Goal: Task Accomplishment & Management: Use online tool/utility

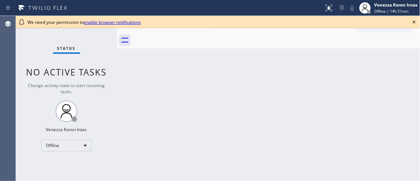
click at [70, 67] on span "No active tasks" at bounding box center [66, 72] width 81 height 12
click at [415, 23] on icon at bounding box center [414, 22] width 9 height 9
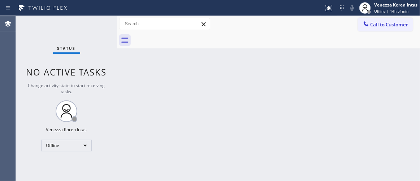
click at [131, 100] on div "Back to Dashboard Change Sender ID Customers Technicians Select a contact Outbo…" at bounding box center [268, 98] width 303 height 165
drag, startPoint x: 377, startPoint y: 39, endPoint x: 344, endPoint y: 163, distance: 128.4
click at [377, 39] on div at bounding box center [276, 40] width 287 height 16
drag, startPoint x: 228, startPoint y: 65, endPoint x: 230, endPoint y: 72, distance: 7.0
click at [229, 65] on div "Back to Dashboard Change Sender ID Customers Technicians Select a contact Outbo…" at bounding box center [268, 98] width 303 height 165
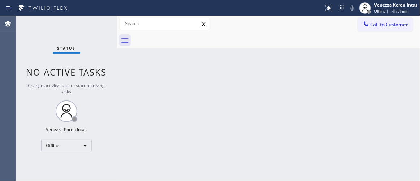
click at [117, 46] on div at bounding box center [117, 98] width 0 height 165
click at [235, 80] on div "Back to Dashboard Change Sender ID Customers Technicians Select a contact Outbo…" at bounding box center [268, 98] width 303 height 165
click at [77, 145] on div "Offline" at bounding box center [66, 146] width 51 height 12
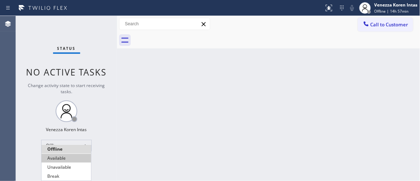
click at [63, 162] on ul "Offline Available Unavailable Break" at bounding box center [66, 163] width 50 height 36
click at [64, 160] on li "Available" at bounding box center [66, 158] width 49 height 9
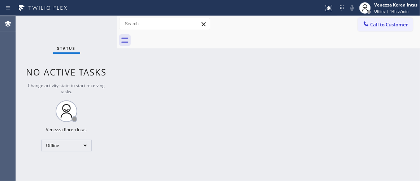
click at [121, 72] on div "Back to Dashboard Change Sender ID Customers Technicians Select a contact Outbo…" at bounding box center [268, 98] width 303 height 165
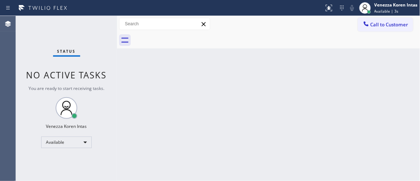
click at [63, 60] on div "Status No active tasks You are ready to start receiving tasks. Venezza Koren In…" at bounding box center [66, 98] width 101 height 165
click at [208, 98] on div "Back to Dashboard Change Sender ID Customers Technicians Select a contact Outbo…" at bounding box center [268, 98] width 303 height 165
click at [221, 56] on div "Back to Dashboard Change Sender ID Customers Technicians Select a contact Outbo…" at bounding box center [268, 98] width 303 height 165
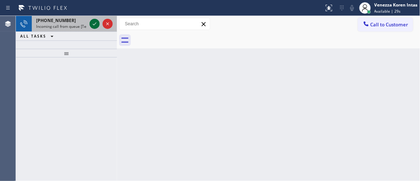
click at [94, 23] on icon at bounding box center [94, 23] width 9 height 9
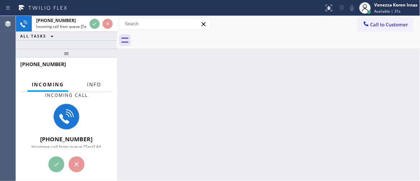
click at [90, 85] on span "Info" at bounding box center [94, 84] width 14 height 6
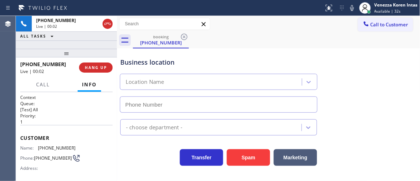
type input "[PHONE_NUMBER]"
click at [169, 64] on div "Business location" at bounding box center [218, 62] width 197 height 10
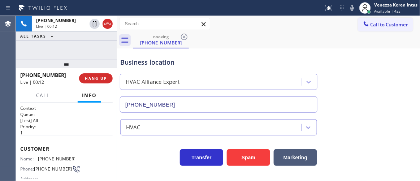
drag, startPoint x: 65, startPoint y: 54, endPoint x: 66, endPoint y: 65, distance: 10.5
click at [66, 65] on div at bounding box center [66, 64] width 101 height 9
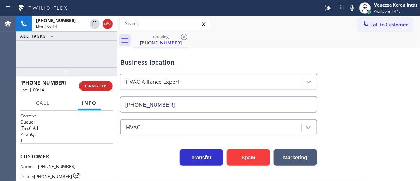
drag, startPoint x: 66, startPoint y: 65, endPoint x: 70, endPoint y: 73, distance: 8.2
click at [70, 73] on div at bounding box center [66, 71] width 101 height 9
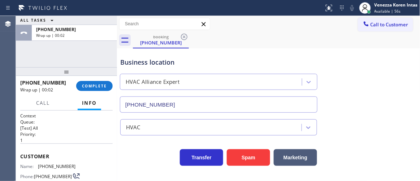
click at [88, 57] on div "ALL TASKS ALL TASKS ACTIVE TASKS TASKS IN WRAP UP [PHONE_NUMBER] Wrap up | 00:02" at bounding box center [66, 41] width 101 height 51
drag, startPoint x: 104, startPoint y: 87, endPoint x: 143, endPoint y: 92, distance: 38.9
click at [105, 87] on span "COMPLETE" at bounding box center [94, 85] width 25 height 5
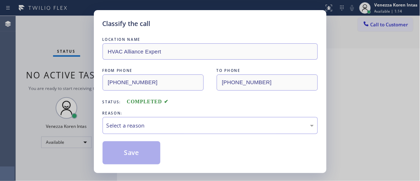
click at [168, 113] on div "REASON:" at bounding box center [210, 113] width 215 height 8
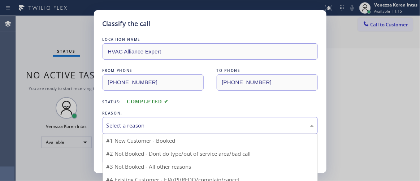
click at [168, 119] on div "Select a reason" at bounding box center [210, 125] width 215 height 17
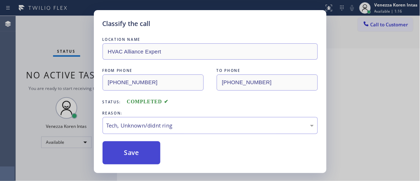
click at [150, 151] on button "Save" at bounding box center [132, 152] width 58 height 23
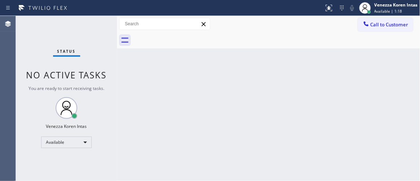
click at [65, 25] on div "Status No active tasks You are ready to start receiving tasks. Venezza Koren In…" at bounding box center [66, 98] width 101 height 165
click at [218, 65] on div "Back to Dashboard Change Sender ID Customers Technicians Select a contact Outbo…" at bounding box center [268, 98] width 303 height 165
click at [88, 35] on div "Status No active tasks You are ready to start receiving tasks. Venezza Koren In…" at bounding box center [66, 98] width 101 height 165
click at [133, 66] on div "Back to Dashboard Change Sender ID Customers Technicians Select a contact Outbo…" at bounding box center [268, 98] width 303 height 165
drag, startPoint x: 94, startPoint y: 30, endPoint x: 130, endPoint y: 48, distance: 40.5
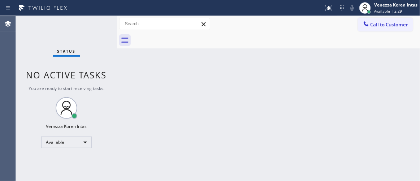
click at [94, 30] on div "Status No active tasks You are ready to start receiving tasks. Venezza Koren In…" at bounding box center [66, 98] width 101 height 165
click at [196, 75] on div "Back to Dashboard Change Sender ID Customers Technicians Select a contact Outbo…" at bounding box center [268, 98] width 303 height 165
click at [194, 123] on div "Back to Dashboard Change Sender ID Customers Technicians Select a contact Outbo…" at bounding box center [268, 98] width 303 height 165
click at [88, 35] on div "Status No active tasks You are ready to start receiving tasks. Venezza Koren In…" at bounding box center [66, 98] width 101 height 165
drag, startPoint x: 111, startPoint y: 122, endPoint x: 254, endPoint y: 179, distance: 154.4
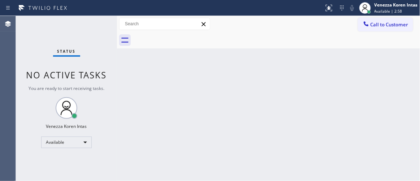
click at [111, 122] on div "Status No active tasks You are ready to start receiving tasks. Venezza Koren In…" at bounding box center [66, 98] width 101 height 165
drag, startPoint x: 161, startPoint y: 85, endPoint x: 49, endPoint y: 80, distance: 112.0
click at [161, 85] on div "Back to Dashboard Change Sender ID Customers Technicians Select a contact Outbo…" at bounding box center [268, 98] width 303 height 165
drag, startPoint x: 80, startPoint y: 42, endPoint x: 87, endPoint y: 50, distance: 11.0
click at [80, 42] on div "Status No active tasks You are ready to start receiving tasks. Venezza Koren In…" at bounding box center [66, 98] width 101 height 165
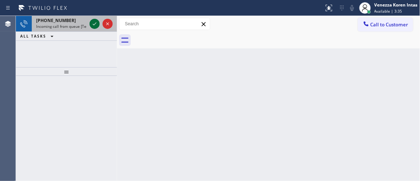
click at [91, 24] on icon at bounding box center [94, 23] width 9 height 9
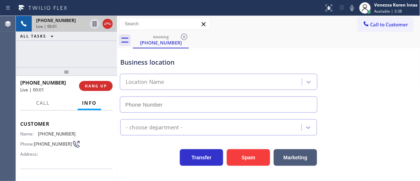
scroll to position [32, 0]
type input "[PHONE_NUMBER]"
click at [140, 152] on div "Transfer Spam Marketing" at bounding box center [219, 156] width 200 height 20
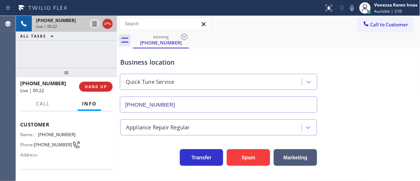
click at [66, 71] on div at bounding box center [66, 72] width 101 height 9
click at [64, 61] on div "[PHONE_NUMBER] Live | 00:23 ALL TASKS ALL TASKS ACTIVE TASKS TASKS IN WRAP UP" at bounding box center [66, 42] width 101 height 52
click at [280, 13] on div "Status report No issues detected If you experience an issue, please download th…" at bounding box center [210, 8] width 420 height 16
click at [355, 8] on icon at bounding box center [352, 8] width 9 height 9
click at [94, 23] on icon at bounding box center [95, 23] width 4 height 5
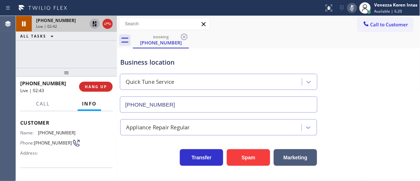
scroll to position [0, 0]
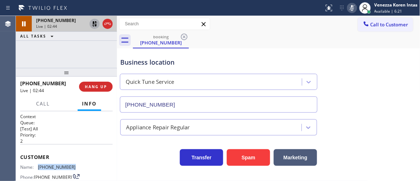
drag, startPoint x: 76, startPoint y: 166, endPoint x: 37, endPoint y: 165, distance: 39.0
click at [37, 165] on div "Name: [PHONE_NUMBER] Phone: [PHONE_NUMBER] Address:" at bounding box center [66, 178] width 92 height 29
copy div "[PHONE_NUMBER]"
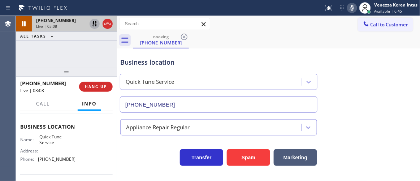
scroll to position [98, 0]
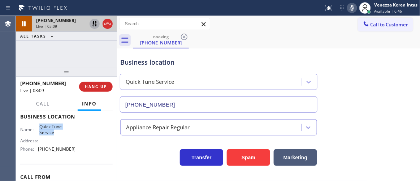
drag, startPoint x: 38, startPoint y: 126, endPoint x: 59, endPoint y: 131, distance: 21.9
click at [59, 131] on div "Name: Quick Tune Service" at bounding box center [48, 129] width 56 height 11
copy span "Quick Tune Service"
drag, startPoint x: 94, startPoint y: 61, endPoint x: 179, endPoint y: 107, distance: 96.1
click at [94, 61] on div "[PHONE_NUMBER] Live | 03:23 ALL TASKS ALL TASKS ACTIVE TASKS TASKS IN WRAP UP" at bounding box center [66, 42] width 101 height 52
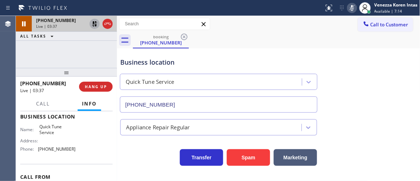
click at [214, 38] on div "booking [PHONE_NUMBER]" at bounding box center [276, 40] width 287 height 16
click at [147, 69] on div "Business location Quick Tune Service [PHONE_NUMBER]" at bounding box center [219, 81] width 200 height 62
click at [218, 66] on div "Business location" at bounding box center [218, 62] width 197 height 10
drag, startPoint x: 351, startPoint y: 8, endPoint x: 167, endPoint y: 72, distance: 194.1
click at [351, 10] on icon at bounding box center [352, 8] width 9 height 9
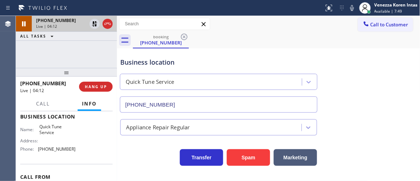
drag, startPoint x: 93, startPoint y: 26, endPoint x: 100, endPoint y: 30, distance: 8.4
click at [93, 26] on icon at bounding box center [94, 23] width 5 height 5
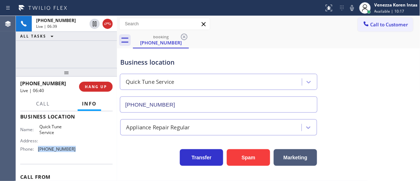
drag, startPoint x: 72, startPoint y: 149, endPoint x: 38, endPoint y: 149, distance: 34.3
click at [38, 149] on div "Phone: [PHONE_NUMBER]" at bounding box center [48, 148] width 56 height 5
copy div "[PHONE_NUMBER]"
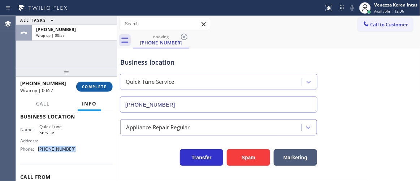
click at [101, 88] on span "COMPLETE" at bounding box center [94, 86] width 25 height 5
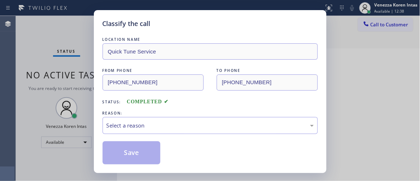
click at [161, 110] on div "REASON:" at bounding box center [210, 113] width 215 height 8
click at [162, 120] on div "Select a reason" at bounding box center [210, 125] width 215 height 17
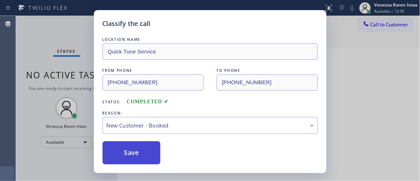
click at [149, 150] on button "Save" at bounding box center [132, 152] width 58 height 23
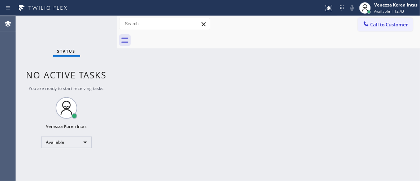
drag, startPoint x: 217, startPoint y: 72, endPoint x: 238, endPoint y: 143, distance: 73.6
click at [217, 73] on div "Back to Dashboard Change Sender ID Customers Technicians Select a contact Outbo…" at bounding box center [268, 98] width 303 height 165
drag, startPoint x: 148, startPoint y: 102, endPoint x: 26, endPoint y: 34, distance: 139.8
click at [147, 104] on div "Back to Dashboard Change Sender ID Customers Technicians Select a contact Outbo…" at bounding box center [268, 98] width 303 height 165
drag, startPoint x: 71, startPoint y: 36, endPoint x: 127, endPoint y: 90, distance: 77.6
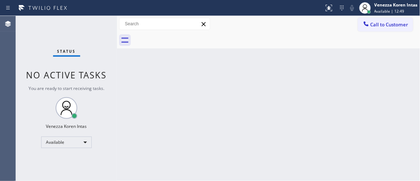
click at [71, 36] on div "Status No active tasks You are ready to start receiving tasks. Venezza Koren In…" at bounding box center [66, 98] width 101 height 165
drag, startPoint x: 196, startPoint y: 123, endPoint x: 231, endPoint y: 92, distance: 47.3
click at [196, 123] on div "Back to Dashboard Change Sender ID Customers Technicians Select a contact Outbo…" at bounding box center [268, 98] width 303 height 165
click at [152, 83] on div "Back to Dashboard Change Sender ID Customers Technicians Select a contact Outbo…" at bounding box center [268, 98] width 303 height 165
click at [61, 20] on div "Status No active tasks You are ready to start receiving tasks. Venezza Koren In…" at bounding box center [66, 98] width 101 height 165
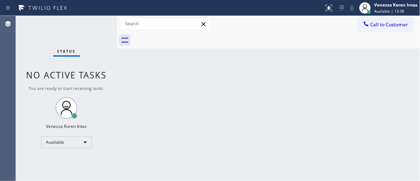
drag, startPoint x: 89, startPoint y: 34, endPoint x: 126, endPoint y: 54, distance: 42.2
click at [89, 34] on div "Status No active tasks You are ready to start receiving tasks. Venezza Koren In…" at bounding box center [66, 98] width 101 height 165
drag, startPoint x: 186, startPoint y: 37, endPoint x: 186, endPoint y: 43, distance: 5.8
click at [186, 41] on div at bounding box center [276, 40] width 287 height 16
drag, startPoint x: 81, startPoint y: 59, endPoint x: 24, endPoint y: 53, distance: 57.3
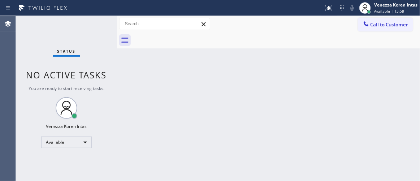
click at [81, 58] on div "Status No active tasks You are ready to start receiving tasks. Venezza Koren In…" at bounding box center [66, 98] width 101 height 165
click at [86, 38] on div "Status No active tasks You are ready to start receiving tasks. Venezza Koren In…" at bounding box center [66, 98] width 101 height 165
click at [97, 27] on div "Status No active tasks You are ready to start receiving tasks. Venezza Koren In…" at bounding box center [66, 98] width 101 height 165
click at [97, 26] on div "Status No active tasks You are ready to start receiving tasks. Venezza Koren In…" at bounding box center [66, 98] width 101 height 165
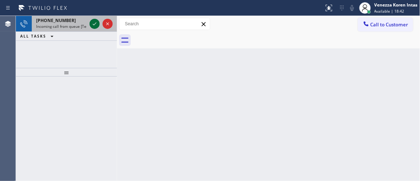
click at [96, 25] on icon at bounding box center [94, 23] width 9 height 9
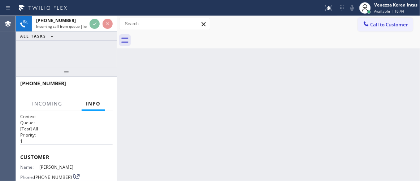
scroll to position [98, 0]
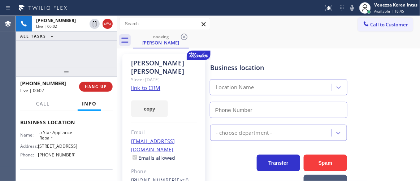
type input "[PHONE_NUMBER]"
click at [143, 84] on link "link to CRM" at bounding box center [145, 87] width 29 height 7
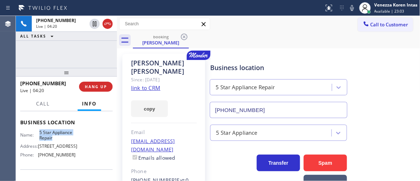
drag, startPoint x: 38, startPoint y: 136, endPoint x: 59, endPoint y: 146, distance: 23.6
click at [59, 141] on div "Name: 5 Star Appliance Repair" at bounding box center [48, 135] width 56 height 11
copy span "5 Star Appliance Repair"
click at [352, 11] on icon at bounding box center [352, 8] width 9 height 9
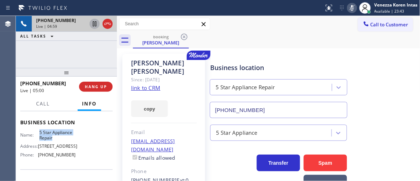
click at [95, 25] on icon at bounding box center [94, 23] width 9 height 9
click at [265, 31] on div "Call to Customer Outbound call Location Search location Your caller id phone nu…" at bounding box center [268, 24] width 303 height 16
click at [86, 48] on div "[PHONE_NUMBER] Live | 05:53 ALL TASKS ALL TASKS ACTIVE TASKS TASKS IN WRAP UP" at bounding box center [66, 42] width 101 height 52
click at [95, 26] on icon at bounding box center [94, 23] width 9 height 9
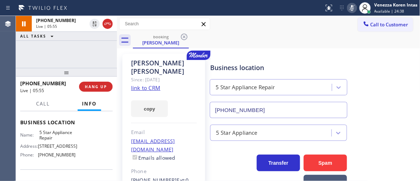
click at [354, 7] on icon at bounding box center [352, 8] width 9 height 9
drag, startPoint x: 117, startPoint y: 55, endPoint x: 174, endPoint y: 70, distance: 59.7
click at [117, 55] on div at bounding box center [117, 98] width 0 height 165
click at [142, 55] on div "[PERSON_NAME] Since: [DATE] link to CRM copy Email [EMAIL_ADDRESS][DOMAIN_NAME]…" at bounding box center [163, 169] width 83 height 231
drag, startPoint x: 140, startPoint y: 61, endPoint x: 155, endPoint y: 63, distance: 14.6
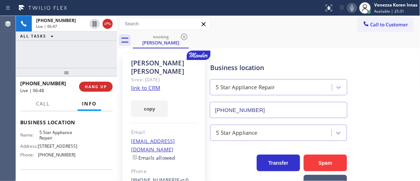
click at [140, 61] on div "[PERSON_NAME]" at bounding box center [164, 67] width 66 height 17
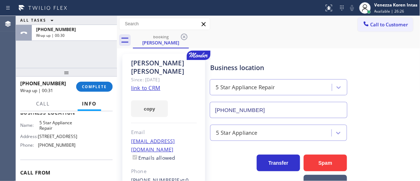
scroll to position [117, 0]
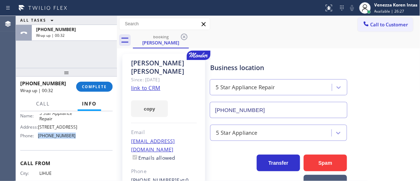
drag, startPoint x: 79, startPoint y: 143, endPoint x: 36, endPoint y: 146, distance: 43.4
click at [36, 142] on div "Name: 5 Star Appliance Repair Address: [STREET_ADDRESS] Phone: [PHONE_NUMBER]" at bounding box center [66, 125] width 92 height 31
copy div "[PHONE_NUMBER]"
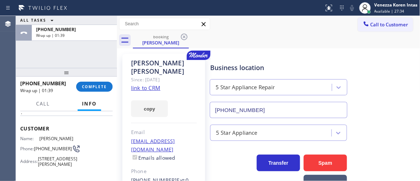
scroll to position [19, 0]
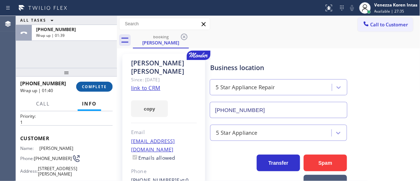
click at [97, 91] on button "COMPLETE" at bounding box center [94, 87] width 36 height 10
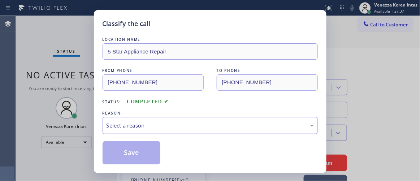
click at [155, 128] on div "Select a reason" at bounding box center [210, 125] width 207 height 8
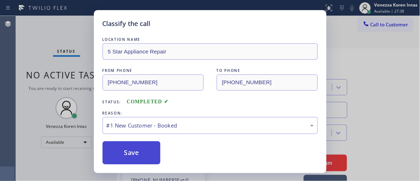
click at [146, 149] on button "Save" at bounding box center [132, 152] width 58 height 23
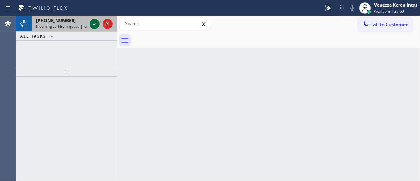
click at [94, 22] on icon at bounding box center [94, 23] width 9 height 9
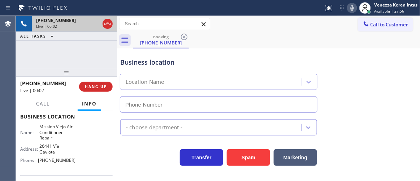
scroll to position [65, 0]
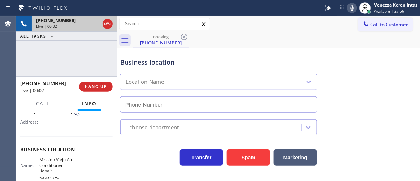
type input "[PHONE_NUMBER]"
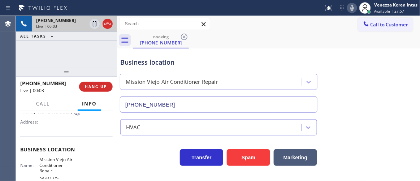
drag, startPoint x: 214, startPoint y: 56, endPoint x: 224, endPoint y: 6, distance: 50.1
click at [214, 56] on div "Business location [GEOGRAPHIC_DATA] Air Conditioner Repair [PHONE_NUMBER]" at bounding box center [219, 81] width 200 height 62
drag, startPoint x: 37, startPoint y: 157, endPoint x: 56, endPoint y: 172, distance: 24.3
click at [56, 172] on div "Business location Name: [GEOGRAPHIC_DATA] Air Conditioner Repair Address: [GEOG…" at bounding box center [66, 171] width 92 height 71
copy span "Mission Viejo Air Conditioner Repair"
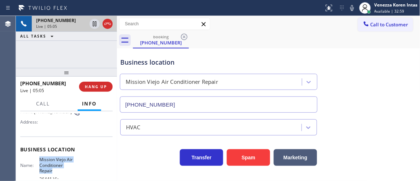
drag, startPoint x: 347, startPoint y: 7, endPoint x: 348, endPoint y: 23, distance: 16.3
click at [347, 7] on div at bounding box center [352, 8] width 10 height 9
click at [94, 23] on icon at bounding box center [94, 23] width 9 height 9
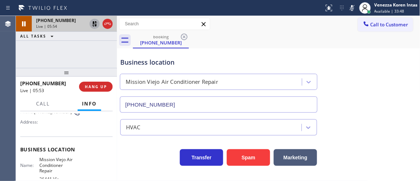
click at [234, 31] on div "Call to Customer Outbound call Location Search location Your caller id phone nu…" at bounding box center [268, 24] width 303 height 16
click at [356, 6] on div at bounding box center [352, 8] width 10 height 9
click at [91, 26] on icon at bounding box center [94, 23] width 9 height 9
drag, startPoint x: 107, startPoint y: 54, endPoint x: 194, endPoint y: 31, distance: 89.7
click at [107, 54] on div "[PHONE_NUMBER] Live | 06:39 ALL TASKS ALL TASKS ACTIVE TASKS TASKS IN WRAP UP" at bounding box center [66, 42] width 101 height 52
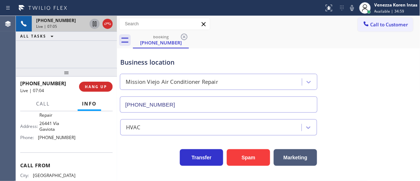
scroll to position [84, 0]
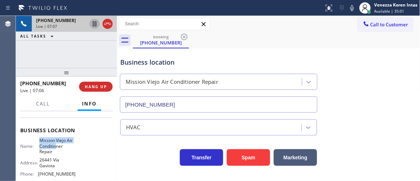
drag, startPoint x: 38, startPoint y: 140, endPoint x: 55, endPoint y: 149, distance: 19.2
click at [55, 149] on span "Mission Viejo Air Conditioner Repair" at bounding box center [57, 146] width 36 height 17
click at [57, 150] on span "Mission Viejo Air Conditioner Repair" at bounding box center [57, 146] width 36 height 17
drag, startPoint x: 38, startPoint y: 139, endPoint x: 59, endPoint y: 150, distance: 23.3
click at [59, 150] on span "Mission Viejo Air Conditioner Repair" at bounding box center [57, 146] width 36 height 17
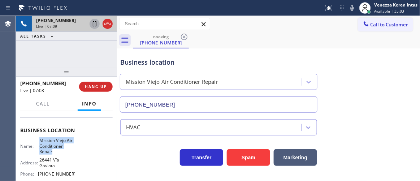
copy span "Mission Viejo Air Conditioner Repair"
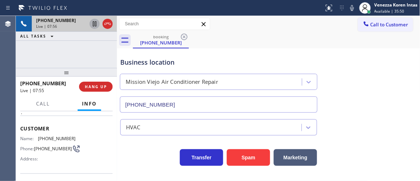
scroll to position [19, 0]
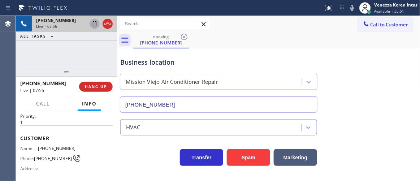
click at [78, 146] on div "Name: [PHONE_NUMBER] Phone: [PHONE_NUMBER] Address:" at bounding box center [66, 160] width 92 height 29
drag, startPoint x: 74, startPoint y: 147, endPoint x: 37, endPoint y: 147, distance: 36.5
click at [37, 147] on div "Name: [PHONE_NUMBER] Phone: [PHONE_NUMBER] Address:" at bounding box center [66, 160] width 92 height 29
copy div "[PHONE_NUMBER]"
click at [90, 147] on div "Name: [PHONE_NUMBER] Phone: [PHONE_NUMBER] Address:" at bounding box center [66, 160] width 92 height 29
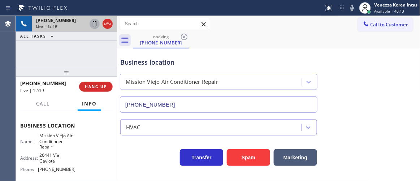
scroll to position [98, 0]
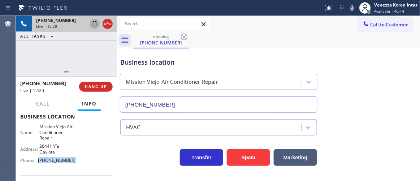
drag, startPoint x: 68, startPoint y: 163, endPoint x: 38, endPoint y: 165, distance: 30.4
click at [38, 165] on div "Name: Mission Viejo Air Conditioner Repair Address: [GEOGRAPHIC_DATA] Phone: [P…" at bounding box center [66, 145] width 92 height 42
copy div "[PHONE_NUMBER]"
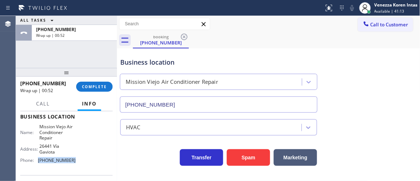
drag, startPoint x: 96, startPoint y: 89, endPoint x: 142, endPoint y: 96, distance: 46.4
click at [96, 90] on button "COMPLETE" at bounding box center [94, 87] width 36 height 10
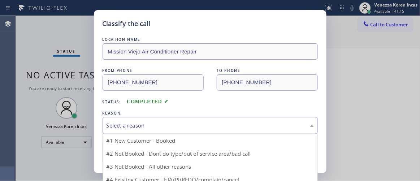
click at [152, 122] on div "Select a reason" at bounding box center [210, 125] width 207 height 8
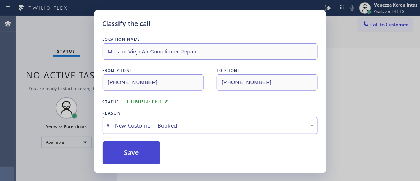
click at [144, 146] on button "Save" at bounding box center [132, 152] width 58 height 23
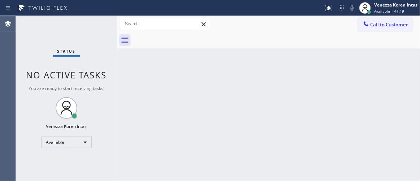
drag, startPoint x: 137, startPoint y: 146, endPoint x: 240, endPoint y: 180, distance: 109.3
click at [138, 146] on div "Back to Dashboard Change Sender ID Customers Technicians Select a contact Outbo…" at bounding box center [268, 98] width 303 height 165
drag, startPoint x: 125, startPoint y: 70, endPoint x: 65, endPoint y: 25, distance: 74.8
click at [121, 70] on div "Back to Dashboard Change Sender ID Customers Technicians Select a contact Outbo…" at bounding box center [268, 98] width 303 height 165
drag, startPoint x: 65, startPoint y: 25, endPoint x: 10, endPoint y: 33, distance: 55.0
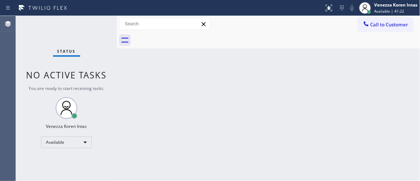
click at [64, 26] on div "Status No active tasks You are ready to start receiving tasks. Venezza Koren In…" at bounding box center [66, 98] width 101 height 165
click at [91, 24] on div "Status No active tasks You are ready to start receiving tasks. Venezza Koren In…" at bounding box center [66, 98] width 101 height 165
drag, startPoint x: 95, startPoint y: 25, endPoint x: 82, endPoint y: 28, distance: 13.2
click at [94, 25] on div "Status No active tasks You are ready to start receiving tasks. Venezza Koren In…" at bounding box center [66, 98] width 101 height 165
drag, startPoint x: 73, startPoint y: 30, endPoint x: 97, endPoint y: 40, distance: 25.9
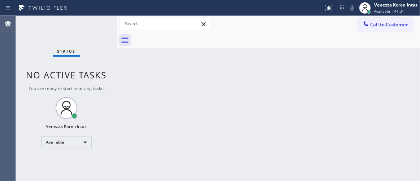
click at [73, 30] on div "Status No active tasks You are ready to start receiving tasks. Venezza Koren In…" at bounding box center [66, 98] width 101 height 165
drag, startPoint x: 114, startPoint y: 47, endPoint x: 153, endPoint y: 38, distance: 40.5
click at [113, 47] on div "Status No active tasks You are ready to start receiving tasks. Venezza Koren In…" at bounding box center [66, 98] width 101 height 165
drag, startPoint x: 189, startPoint y: 47, endPoint x: 106, endPoint y: 55, distance: 83.1
click at [187, 48] on div "Back to Dashboard Change Sender ID Customers Technicians Select a contact Outbo…" at bounding box center [268, 98] width 303 height 165
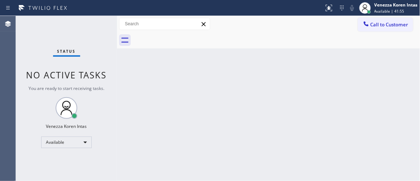
click at [46, 29] on div "Status No active tasks You are ready to start receiving tasks. Venezza Koren In…" at bounding box center [66, 98] width 101 height 165
click at [95, 27] on div "Status No active tasks You are ready to start receiving tasks. Venezza Koren In…" at bounding box center [66, 98] width 101 height 165
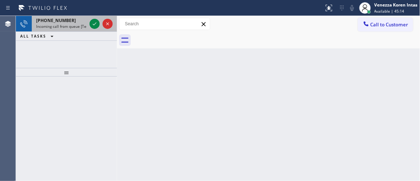
click at [74, 27] on span "Incoming call from queue [Test] All" at bounding box center [66, 26] width 60 height 5
click at [93, 25] on icon at bounding box center [94, 23] width 9 height 9
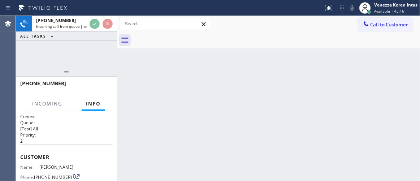
scroll to position [65, 0]
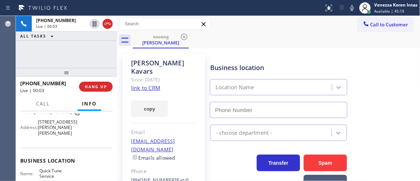
type input "[PHONE_NUMBER]"
click at [150, 84] on link "link to CRM" at bounding box center [145, 87] width 29 height 7
drag, startPoint x: 106, startPoint y: 56, endPoint x: 112, endPoint y: 57, distance: 6.1
click at [106, 56] on div "[PHONE_NUMBER] Live | 00:24 ALL TASKS ALL TASKS ACTIVE TASKS TASKS IN WRAP UP" at bounding box center [66, 42] width 101 height 52
click at [156, 84] on link "link to CRM" at bounding box center [145, 87] width 29 height 7
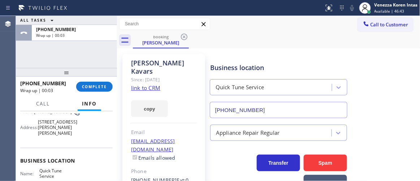
drag, startPoint x: 78, startPoint y: 83, endPoint x: 112, endPoint y: 93, distance: 35.7
click at [78, 83] on button "COMPLETE" at bounding box center [94, 87] width 36 height 10
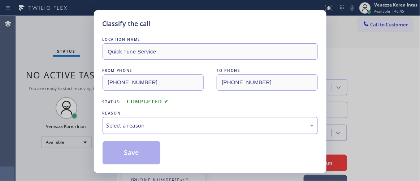
click at [160, 128] on div "Select a reason" at bounding box center [210, 125] width 207 height 8
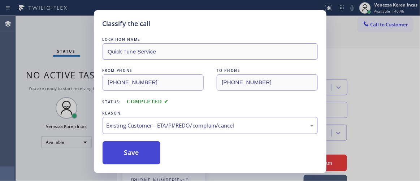
drag, startPoint x: 180, startPoint y: 166, endPoint x: 138, endPoint y: 155, distance: 43.4
click at [138, 155] on button "Save" at bounding box center [132, 152] width 58 height 23
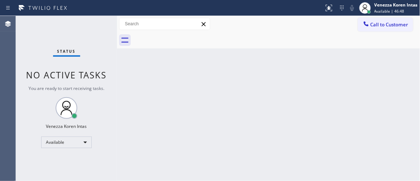
click at [97, 25] on div "Status No active tasks You are ready to start receiving tasks. Venezza Koren In…" at bounding box center [66, 98] width 101 height 165
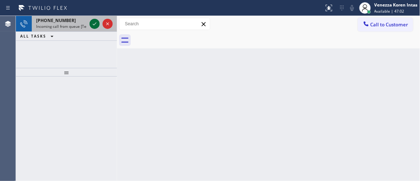
click at [97, 25] on icon at bounding box center [94, 23] width 9 height 9
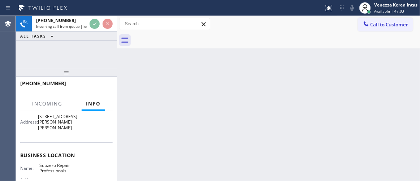
scroll to position [98, 0]
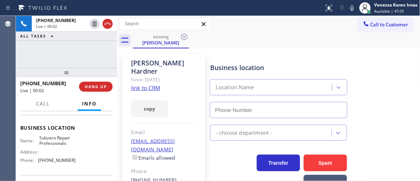
type input "[PHONE_NUMBER]"
click at [155, 84] on link "link to CRM" at bounding box center [145, 87] width 29 height 7
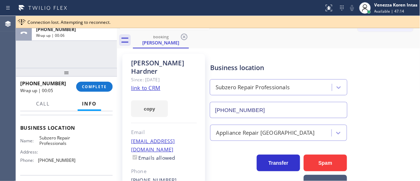
click at [97, 58] on div "ALL TASKS ALL TASKS ACTIVE TASKS TASKS IN WRAP UP [PHONE_NUMBER] Wrap up | 00:06" at bounding box center [66, 42] width 101 height 52
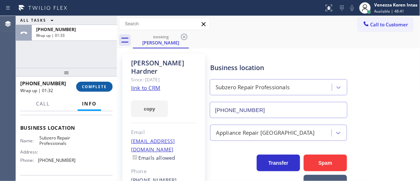
drag, startPoint x: 104, startPoint y: 87, endPoint x: 139, endPoint y: 88, distance: 34.3
click at [104, 86] on span "COMPLETE" at bounding box center [94, 86] width 25 height 5
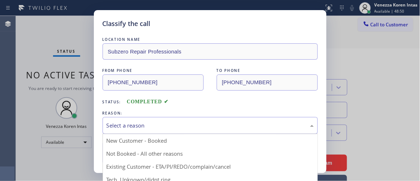
click at [201, 127] on div "Select a reason" at bounding box center [210, 125] width 207 height 8
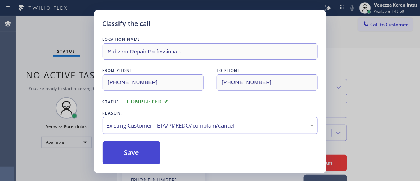
click at [158, 155] on button "Save" at bounding box center [132, 152] width 58 height 23
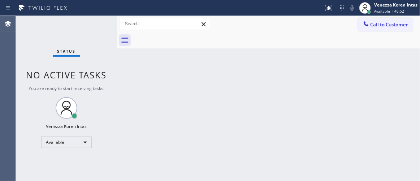
click at [99, 26] on div "Status No active tasks You are ready to start receiving tasks. Venezza Koren In…" at bounding box center [66, 98] width 101 height 165
click at [98, 26] on div "Status No active tasks You are ready to start receiving tasks. Venezza Koren In…" at bounding box center [66, 98] width 101 height 165
click at [98, 25] on div "Status No active tasks You are ready to start receiving tasks. Venezza Koren In…" at bounding box center [66, 98] width 101 height 165
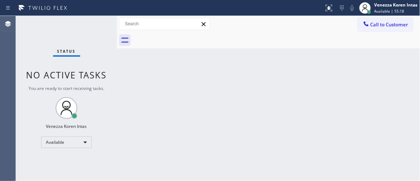
click at [94, 25] on div "Status No active tasks You are ready to start receiving tasks. Venezza Koren In…" at bounding box center [66, 98] width 101 height 165
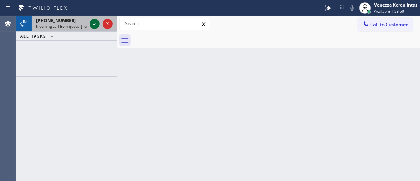
click at [95, 19] on icon at bounding box center [94, 23] width 9 height 9
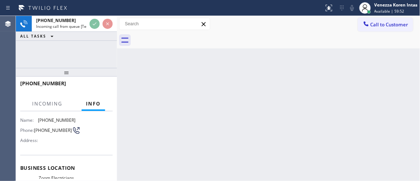
scroll to position [98, 0]
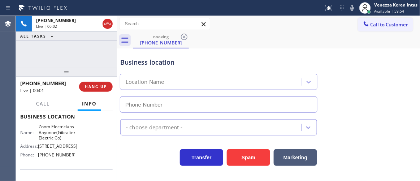
type input "[PHONE_NUMBER]"
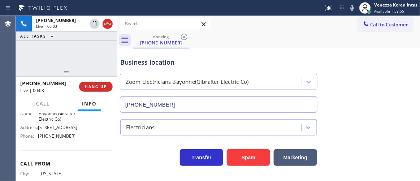
scroll to position [131, 0]
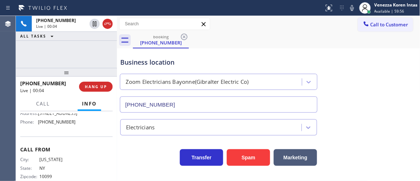
drag, startPoint x: 61, startPoint y: 56, endPoint x: 123, endPoint y: 91, distance: 71.1
click at [61, 56] on div "[PHONE_NUMBER] Live | 00:04 ALL TASKS ALL TASKS ACTIVE TASKS TASKS IN WRAP UP" at bounding box center [66, 42] width 101 height 52
drag, startPoint x: 147, startPoint y: 60, endPoint x: 170, endPoint y: 68, distance: 24.8
click at [147, 60] on div "Business location" at bounding box center [218, 62] width 197 height 10
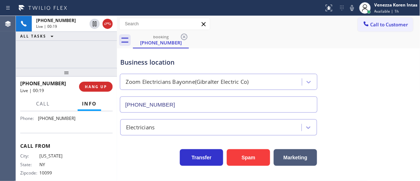
scroll to position [96, 0]
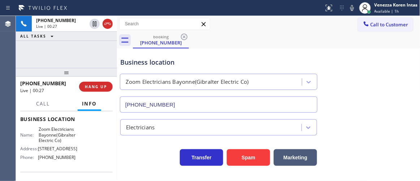
click at [152, 63] on div "Business location" at bounding box center [218, 62] width 197 height 10
click at [113, 65] on div "[PHONE_NUMBER] Live | 00:30 ALL TASKS ALL TASKS ACTIVE TASKS TASKS IN WRAP UP" at bounding box center [66, 42] width 101 height 52
click at [124, 2] on div at bounding box center [162, 8] width 318 height 12
click at [294, 49] on div "Business location Zoom Electricians Bayonne(Gibralter Electric Co) [PHONE_NUMBE…" at bounding box center [269, 79] width 300 height 65
click at [113, 61] on div "[PHONE_NUMBER] Live | 00:44 ALL TASKS ALL TASKS ACTIVE TASKS TASKS IN WRAP UP" at bounding box center [66, 42] width 101 height 52
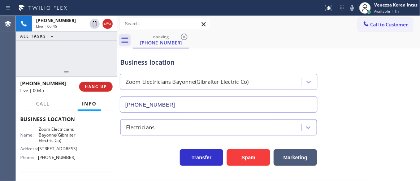
drag, startPoint x: 301, startPoint y: 39, endPoint x: 346, endPoint y: 1, distance: 59.4
click at [301, 39] on div "booking [PHONE_NUMBER]" at bounding box center [276, 40] width 287 height 16
click at [334, 105] on div "Business location Zoom Electricians Bayonne(Gibralter Electric Co) [PHONE_NUMBE…" at bounding box center [269, 79] width 300 height 65
drag, startPoint x: 56, startPoint y: 56, endPoint x: 172, endPoint y: 45, distance: 116.4
click at [56, 56] on div "[PHONE_NUMBER] Live | 03:30 ALL TASKS ALL TASKS ACTIVE TASKS TASKS IN WRAP UP" at bounding box center [66, 42] width 101 height 52
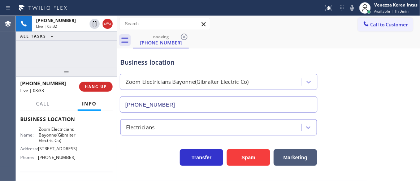
drag, startPoint x: 353, startPoint y: 7, endPoint x: 321, endPoint y: 25, distance: 36.2
click at [353, 7] on icon at bounding box center [352, 8] width 9 height 9
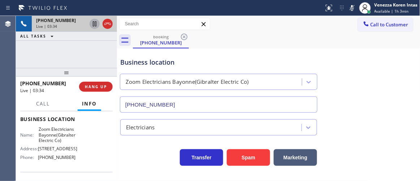
click at [95, 25] on icon at bounding box center [94, 23] width 9 height 9
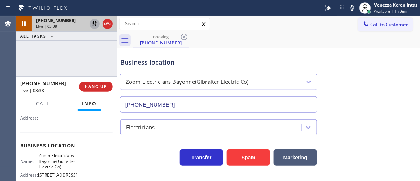
scroll to position [30, 0]
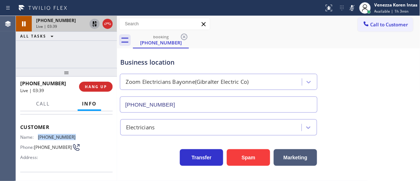
drag, startPoint x: 62, startPoint y: 133, endPoint x: 34, endPoint y: 133, distance: 28.5
click at [34, 134] on div "Name: [PHONE_NUMBER] Phone: [PHONE_NUMBER] Address:" at bounding box center [66, 148] width 92 height 29
copy div "[PHONE_NUMBER]"
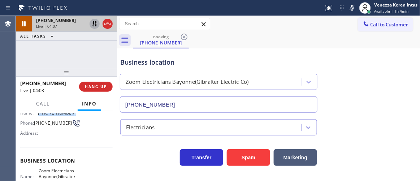
scroll to position [96, 0]
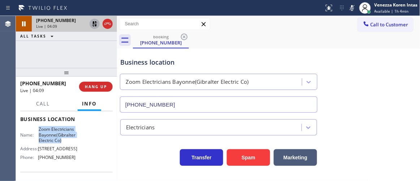
drag, startPoint x: 43, startPoint y: 130, endPoint x: 66, endPoint y: 142, distance: 26.5
click at [66, 142] on span "Zoom Electricians Bayonne(Gibralter Electric Co)" at bounding box center [57, 134] width 37 height 17
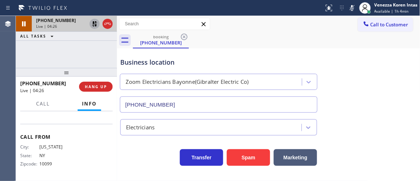
scroll to position [129, 0]
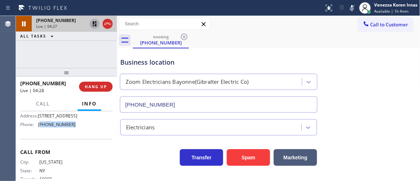
drag, startPoint x: 65, startPoint y: 144, endPoint x: 40, endPoint y: 144, distance: 24.2
click at [40, 130] on div "Name: Zoom Electricians Bayonne(Gibralter Electric Co) Address: [STREET_ADDRESS…" at bounding box center [66, 112] width 92 height 36
click at [95, 22] on icon at bounding box center [94, 23] width 9 height 9
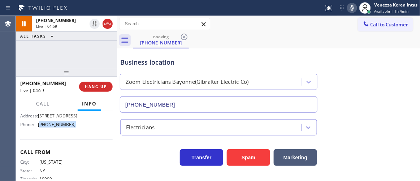
click at [349, 7] on icon at bounding box center [352, 8] width 9 height 9
click at [257, 29] on div "Call to Customer Outbound call Location Search location Your caller id phone nu…" at bounding box center [268, 24] width 303 height 13
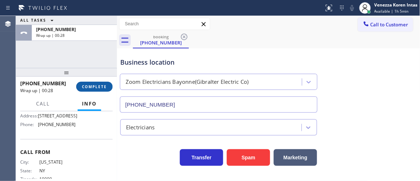
drag, startPoint x: 90, startPoint y: 88, endPoint x: 216, endPoint y: 102, distance: 127.2
click at [90, 88] on span "COMPLETE" at bounding box center [94, 86] width 25 height 5
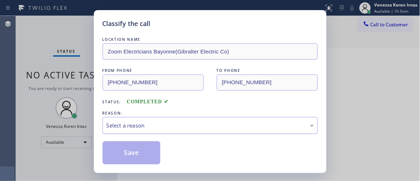
click at [218, 132] on div "Select a reason" at bounding box center [210, 125] width 215 height 17
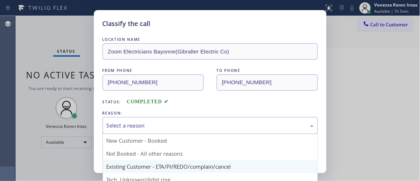
scroll to position [32, 0]
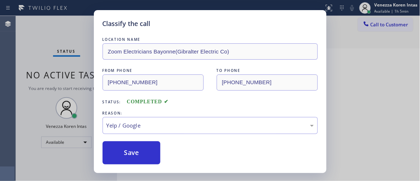
click at [158, 109] on div "LOCATION NAME Zoom Electricians Bayonne(Gibralter Electric Co) FROM PHONE [PHON…" at bounding box center [210, 100] width 215 height 129
drag, startPoint x: 159, startPoint y: 120, endPoint x: 161, endPoint y: 131, distance: 10.7
click at [159, 121] on div "Yelp / Google" at bounding box center [210, 125] width 215 height 17
click at [151, 151] on button "Save" at bounding box center [132, 152] width 58 height 23
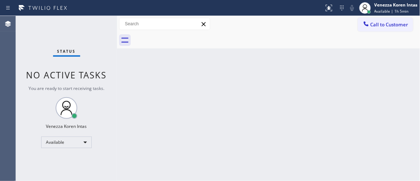
click at [247, 124] on div "Back to Dashboard Change Sender ID Customers Technicians Select a contact Outbo…" at bounding box center [268, 98] width 303 height 165
drag, startPoint x: 118, startPoint y: 75, endPoint x: 276, endPoint y: 45, distance: 160.9
click at [117, 75] on div at bounding box center [117, 98] width 0 height 165
click at [208, 152] on div "Back to Dashboard Change Sender ID Customers Technicians Select a contact Outbo…" at bounding box center [268, 98] width 303 height 165
drag, startPoint x: 226, startPoint y: 80, endPoint x: 129, endPoint y: 86, distance: 97.6
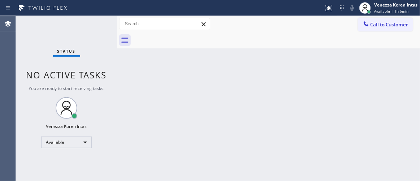
click at [225, 79] on div "Back to Dashboard Change Sender ID Customers Technicians Select a contact Outbo…" at bounding box center [268, 98] width 303 height 165
click at [121, 82] on div "Back to Dashboard Change Sender ID Customers Technicians Select a contact Outbo…" at bounding box center [268, 98] width 303 height 165
drag, startPoint x: 103, startPoint y: 46, endPoint x: 9, endPoint y: 35, distance: 95.3
click at [100, 47] on div "Status No active tasks You are ready to start receiving tasks. Venezza Koren In…" at bounding box center [66, 98] width 101 height 165
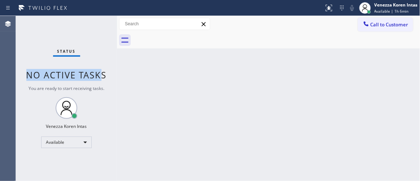
click at [82, 29] on div "Status No active tasks You are ready to start receiving tasks. Venezza Koren In…" at bounding box center [66, 98] width 101 height 165
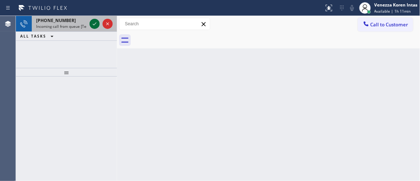
click at [93, 24] on icon at bounding box center [95, 23] width 4 height 3
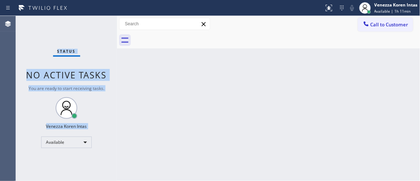
click at [94, 24] on div "Status No active tasks You are ready to start receiving tasks. Venezza Koren In…" at bounding box center [66, 98] width 101 height 165
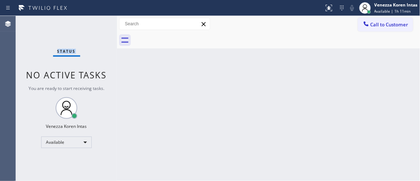
click at [94, 24] on div "Status No active tasks You are ready to start receiving tasks. Venezza Koren In…" at bounding box center [66, 98] width 101 height 165
click at [92, 22] on div "Status No active tasks You are ready to start receiving tasks. Venezza Koren In…" at bounding box center [66, 98] width 101 height 165
click at [104, 19] on div "Status No active tasks You are ready to start receiving tasks. Venezza Koren In…" at bounding box center [66, 98] width 101 height 165
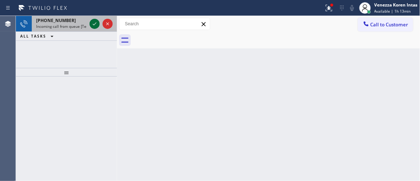
click at [90, 26] on icon at bounding box center [94, 23] width 9 height 9
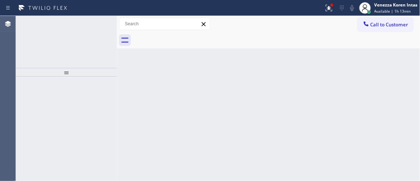
click at [91, 25] on icon at bounding box center [94, 23] width 9 height 9
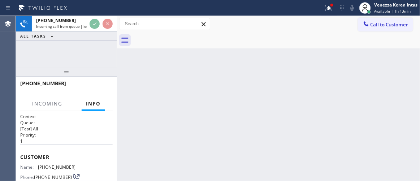
scroll to position [98, 0]
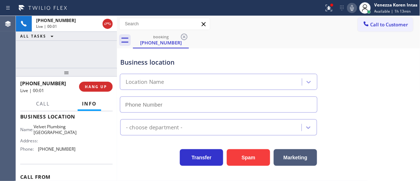
type input "[PHONE_NUMBER]"
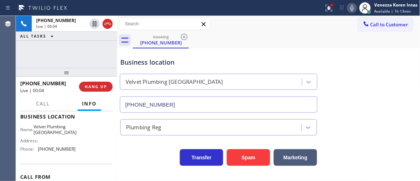
drag, startPoint x: 48, startPoint y: 58, endPoint x: 176, endPoint y: 110, distance: 137.8
click at [48, 58] on div "[PHONE_NUMBER] Live | 00:04 ALL TASKS ALL TASKS ACTIVE TASKS TASKS IN WRAP UP" at bounding box center [66, 42] width 101 height 52
click at [85, 68] on div at bounding box center [66, 72] width 101 height 9
drag, startPoint x: 39, startPoint y: 128, endPoint x: 66, endPoint y: 134, distance: 28.0
click at [66, 134] on span "Velvet Plumbing [GEOGRAPHIC_DATA]" at bounding box center [55, 129] width 43 height 11
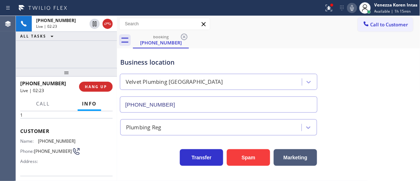
scroll to position [0, 0]
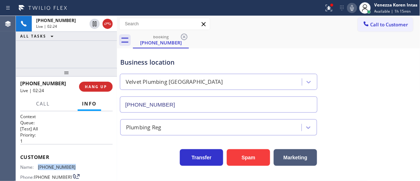
drag, startPoint x: 75, startPoint y: 166, endPoint x: 35, endPoint y: 166, distance: 39.4
click at [35, 166] on div "Name: [PHONE_NUMBER] Phone: [PHONE_NUMBER] Address:" at bounding box center [66, 178] width 92 height 29
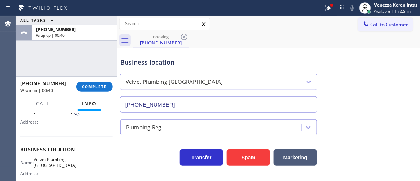
scroll to position [98, 0]
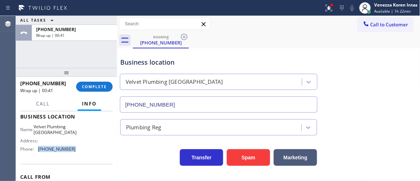
drag, startPoint x: 79, startPoint y: 151, endPoint x: 38, endPoint y: 150, distance: 41.2
click at [38, 150] on div "Name: Velvet Plumbing [GEOGRAPHIC_DATA] Address: Phone: [PHONE_NUMBER]" at bounding box center [66, 139] width 92 height 31
click at [104, 88] on span "COMPLETE" at bounding box center [94, 86] width 25 height 5
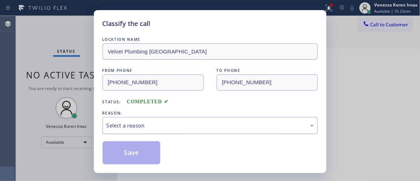
click at [143, 123] on div "Select a reason" at bounding box center [210, 125] width 207 height 8
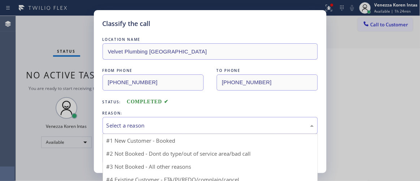
drag, startPoint x: 144, startPoint y: 131, endPoint x: 145, endPoint y: 147, distance: 15.6
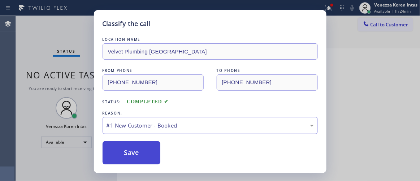
click at [142, 160] on button "Save" at bounding box center [132, 152] width 58 height 23
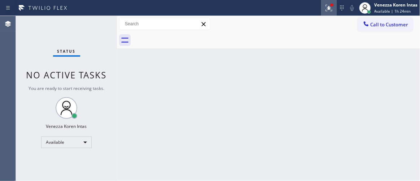
click at [331, 9] on icon at bounding box center [329, 8] width 6 height 6
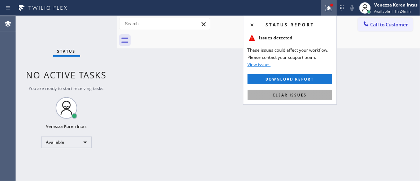
drag, startPoint x: 318, startPoint y: 96, endPoint x: 338, endPoint y: 102, distance: 21.1
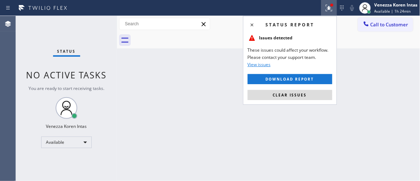
click at [318, 96] on button "Clear issues" at bounding box center [290, 95] width 84 height 10
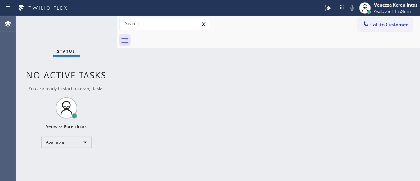
drag, startPoint x: 338, startPoint y: 102, endPoint x: 254, endPoint y: 76, distance: 88.3
click at [338, 102] on div "Back to Dashboard Change Sender ID Customers Technicians Select a contact Outbo…" at bounding box center [268, 98] width 303 height 165
drag, startPoint x: 99, startPoint y: 39, endPoint x: 130, endPoint y: 74, distance: 46.8
click at [99, 39] on div "Status No active tasks You are ready to start receiving tasks. Venezza Koren In…" at bounding box center [66, 98] width 101 height 165
drag, startPoint x: 81, startPoint y: 35, endPoint x: 14, endPoint y: 44, distance: 67.0
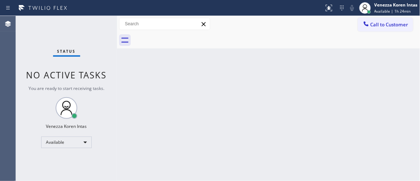
click at [81, 35] on div "Status No active tasks You are ready to start receiving tasks. Venezza Koren In…" at bounding box center [66, 98] width 101 height 165
click at [81, 23] on div "Status No active tasks You are ready to start receiving tasks. Venezza Koren In…" at bounding box center [66, 98] width 101 height 165
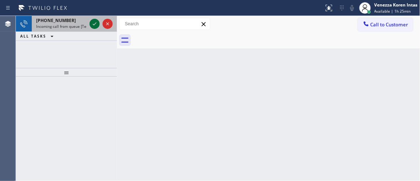
click at [93, 25] on icon at bounding box center [95, 23] width 4 height 3
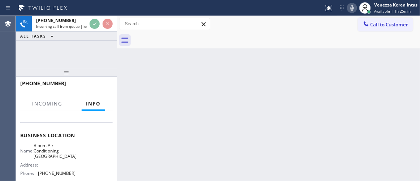
scroll to position [98, 0]
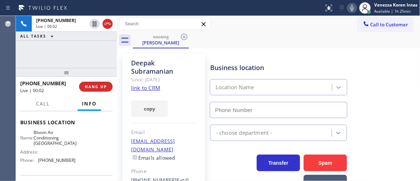
type input "[PHONE_NUMBER]"
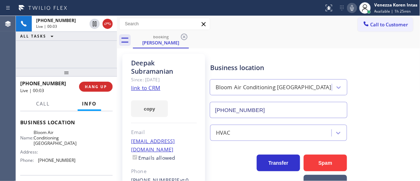
click at [157, 89] on link "link to CRM" at bounding box center [145, 87] width 29 height 7
click at [348, 9] on icon at bounding box center [352, 8] width 9 height 9
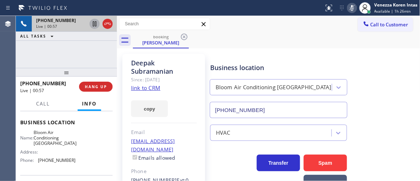
click at [92, 27] on icon at bounding box center [94, 23] width 9 height 9
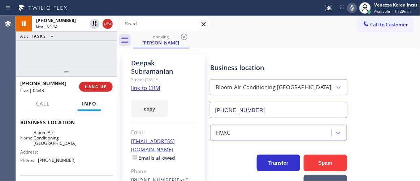
drag, startPoint x: 95, startPoint y: 23, endPoint x: 115, endPoint y: 32, distance: 21.9
click at [95, 23] on icon at bounding box center [94, 23] width 9 height 9
click at [353, 8] on icon at bounding box center [352, 8] width 4 height 6
click at [117, 59] on div at bounding box center [117, 98] width 0 height 165
click at [226, 53] on div "Business location Bloom Air Conditioning [GEOGRAPHIC_DATA] [PHONE_NUMBER]" at bounding box center [314, 85] width 210 height 65
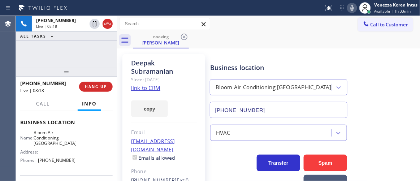
click at [153, 87] on link "link to CRM" at bounding box center [145, 87] width 29 height 7
drag, startPoint x: 101, startPoint y: 48, endPoint x: 218, endPoint y: 70, distance: 118.6
click at [101, 49] on div "[PHONE_NUMBER] Live | 10:47 ALL TASKS ALL TASKS ACTIVE TASKS TASKS IN WRAP UP" at bounding box center [66, 42] width 101 height 52
click at [352, 7] on icon at bounding box center [352, 8] width 9 height 9
click at [73, 41] on div "[PHONE_NUMBER] Live | 12:47 ALL TASKS ALL TASKS ACTIVE TASKS TASKS IN WRAP UP" at bounding box center [66, 42] width 101 height 52
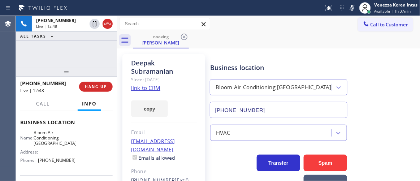
drag, startPoint x: 348, startPoint y: 5, endPoint x: 346, endPoint y: 36, distance: 30.4
click at [348, 6] on icon at bounding box center [352, 8] width 9 height 9
click at [91, 61] on div "[PHONE_NUMBER] Live | 12:54 ALL TASKS ALL TASKS ACTIVE TASKS TASKS IN WRAP UP" at bounding box center [66, 42] width 101 height 52
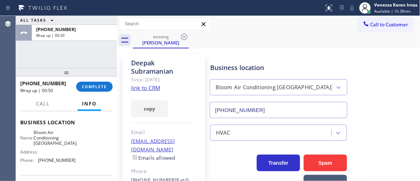
click at [223, 39] on div "booking [PERSON_NAME]" at bounding box center [276, 40] width 287 height 16
click at [106, 90] on button "COMPLETE" at bounding box center [94, 87] width 36 height 10
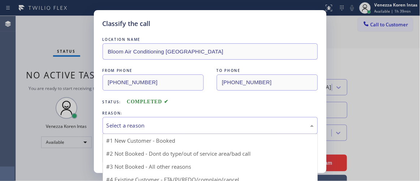
click at [193, 127] on div "Select a reason" at bounding box center [210, 125] width 207 height 8
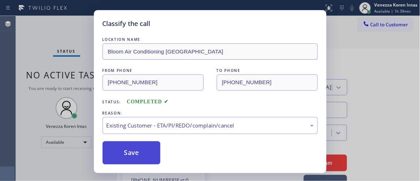
click at [149, 153] on button "Save" at bounding box center [132, 152] width 58 height 23
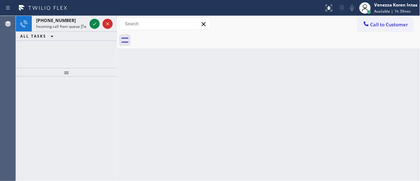
drag, startPoint x: 90, startPoint y: 96, endPoint x: 92, endPoint y: 67, distance: 28.6
click at [90, 96] on div at bounding box center [66, 129] width 101 height 104
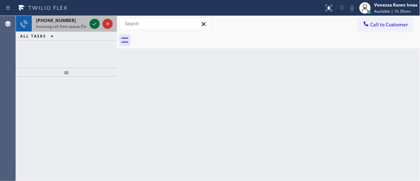
click at [95, 22] on icon at bounding box center [94, 23] width 9 height 9
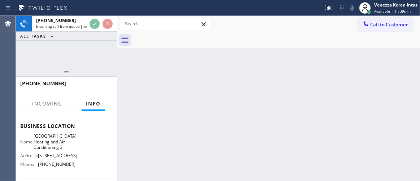
scroll to position [98, 0]
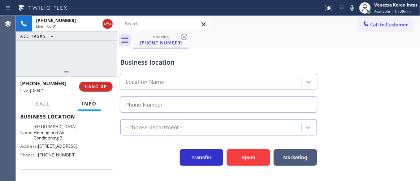
type input "[PHONE_NUMBER]"
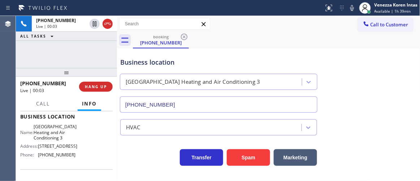
click at [79, 60] on div "[PHONE_NUMBER] Live | 00:03 ALL TASKS ALL TASKS ACTIVE TASKS TASKS IN WRAP UP" at bounding box center [66, 42] width 101 height 52
click at [238, 25] on div "Call to Customer Outbound call Location Search location Your caller id phone nu…" at bounding box center [268, 24] width 303 height 13
drag, startPoint x: 36, startPoint y: 125, endPoint x: 73, endPoint y: 137, distance: 38.7
click at [73, 137] on div "Name: [GEOGRAPHIC_DATA] Heating and Air Conditioning 3 Address: [STREET_ADDRESS…" at bounding box center [66, 142] width 92 height 36
click at [59, 52] on div "[PHONE_NUMBER] Live | 04:39 ALL TASKS ALL TASKS ACTIVE TASKS TASKS IN WRAP UP" at bounding box center [66, 42] width 101 height 52
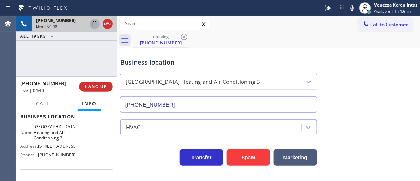
click at [94, 23] on icon at bounding box center [95, 23] width 4 height 5
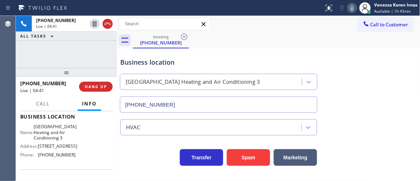
click at [354, 6] on icon at bounding box center [352, 8] width 9 height 9
drag, startPoint x: 94, startPoint y: 25, endPoint x: 119, endPoint y: 32, distance: 25.9
click at [94, 25] on icon at bounding box center [94, 23] width 9 height 9
click at [352, 6] on icon at bounding box center [352, 8] width 4 height 6
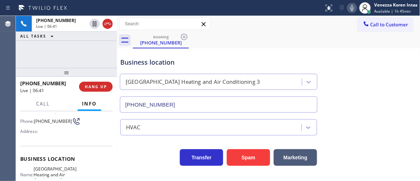
scroll to position [32, 0]
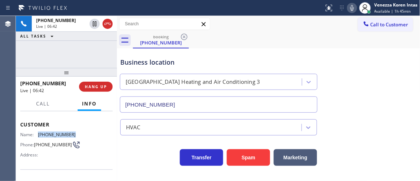
drag, startPoint x: 69, startPoint y: 131, endPoint x: 48, endPoint y: 135, distance: 22.1
click at [37, 132] on div "Name: [PHONE_NUMBER] Phone: [PHONE_NUMBER] Address:" at bounding box center [66, 146] width 92 height 29
drag, startPoint x: 262, startPoint y: 34, endPoint x: 258, endPoint y: 10, distance: 24.2
click at [262, 32] on div "Call to Customer Outbound call Location Search location Your caller id phone nu…" at bounding box center [268, 32] width 303 height 32
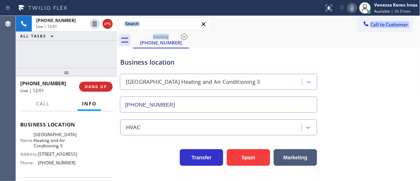
scroll to position [131, 0]
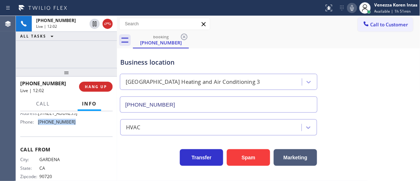
drag, startPoint x: 76, startPoint y: 132, endPoint x: 35, endPoint y: 133, distance: 40.8
click at [35, 127] on div "Name: [GEOGRAPHIC_DATA] Heating and Air Conditioning 3 Address: [STREET_ADDRESS…" at bounding box center [66, 109] width 92 height 36
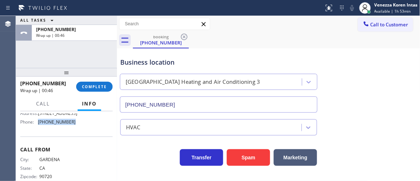
drag, startPoint x: 97, startPoint y: 87, endPoint x: 138, endPoint y: 107, distance: 45.2
click at [97, 87] on span "COMPLETE" at bounding box center [94, 86] width 25 height 5
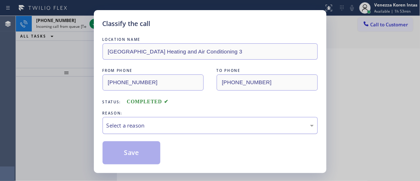
click at [151, 131] on div "Select a reason" at bounding box center [210, 125] width 215 height 17
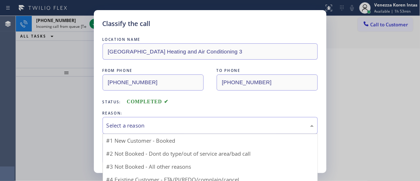
drag, startPoint x: 151, startPoint y: 133, endPoint x: 151, endPoint y: 144, distance: 11.2
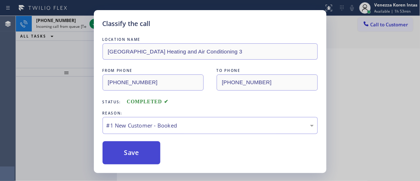
click at [149, 152] on button "Save" at bounding box center [132, 152] width 58 height 23
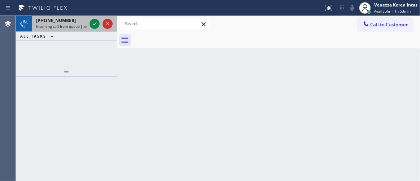
click at [62, 22] on span "[PHONE_NUMBER]" at bounding box center [56, 20] width 40 height 6
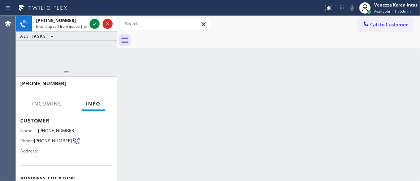
scroll to position [65, 0]
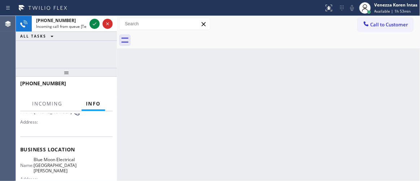
click at [204, 53] on div "Back to Dashboard Change Sender ID Customers Technicians Select a contact Outbo…" at bounding box center [268, 98] width 303 height 165
click at [392, 9] on span "Available | 1h 53min" at bounding box center [392, 11] width 36 height 5
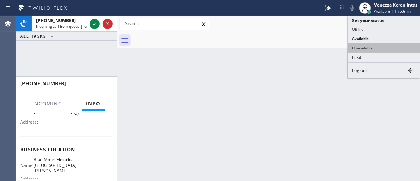
click at [383, 48] on button "Unavailable" at bounding box center [384, 47] width 72 height 9
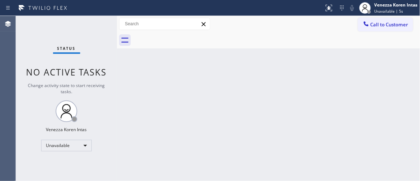
drag, startPoint x: 203, startPoint y: 83, endPoint x: 134, endPoint y: 62, distance: 72.1
click at [202, 86] on div "Back to Dashboard Change Sender ID Customers Technicians Select a contact Outbo…" at bounding box center [268, 98] width 303 height 165
click at [94, 23] on div "Status No active tasks Change activity state to start receiving tasks. Venezza …" at bounding box center [66, 98] width 101 height 165
click at [62, 145] on div "Unavailable" at bounding box center [66, 146] width 51 height 12
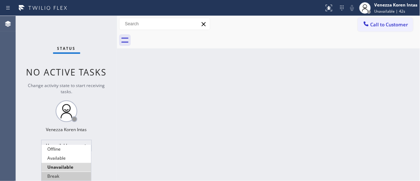
click at [65, 176] on li "Break" at bounding box center [66, 176] width 49 height 9
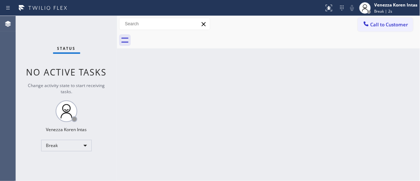
click at [127, 65] on div "Back to Dashboard Change Sender ID Customers Technicians Select a contact Outbo…" at bounding box center [268, 98] width 303 height 165
drag, startPoint x: 198, startPoint y: 131, endPoint x: 194, endPoint y: 135, distance: 5.9
click at [198, 131] on div "Back to Dashboard Change Sender ID Customers Technicians Select a contact Outbo…" at bounding box center [268, 98] width 303 height 165
drag, startPoint x: 156, startPoint y: 84, endPoint x: 227, endPoint y: 169, distance: 111.0
click at [157, 84] on div "Back to Dashboard Change Sender ID Customers Technicians Select a contact Outbo…" at bounding box center [268, 98] width 303 height 165
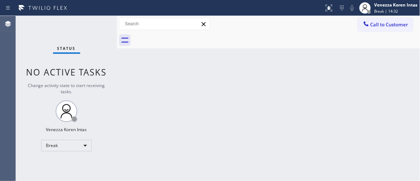
drag, startPoint x: 130, startPoint y: 83, endPoint x: 106, endPoint y: 61, distance: 33.0
click at [130, 83] on div "Back to Dashboard Change Sender ID Customers Technicians Select a contact Outbo…" at bounding box center [268, 98] width 303 height 165
drag, startPoint x: 26, startPoint y: 56, endPoint x: 9, endPoint y: 54, distance: 17.5
click at [25, 56] on div "Status No active tasks Change activity state to start receiving tasks. Venezza …" at bounding box center [66, 98] width 101 height 165
click at [90, 142] on div "Break" at bounding box center [66, 146] width 51 height 12
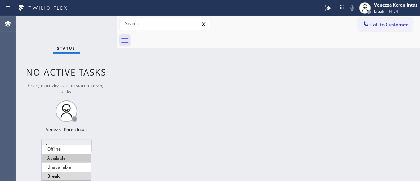
click at [67, 158] on li "Available" at bounding box center [66, 158] width 49 height 9
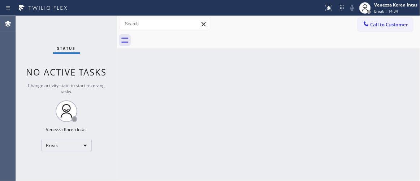
click at [170, 117] on div "Back to Dashboard Change Sender ID Customers Technicians Select a contact Outbo…" at bounding box center [268, 98] width 303 height 165
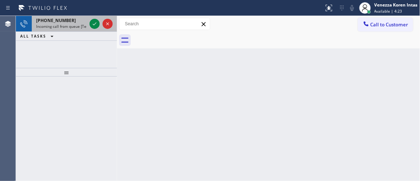
click at [69, 23] on div "[PHONE_NUMBER]" at bounding box center [61, 20] width 51 height 6
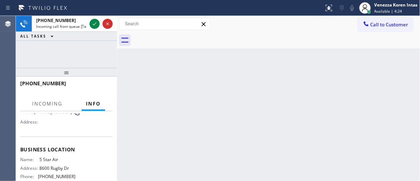
scroll to position [98, 0]
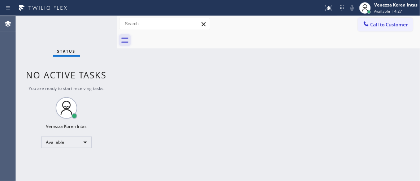
drag, startPoint x: 96, startPoint y: 28, endPoint x: 121, endPoint y: 39, distance: 26.7
click at [96, 28] on div "Status No active tasks You are ready to start receiving tasks. Venezza Koren In…" at bounding box center [66, 98] width 101 height 165
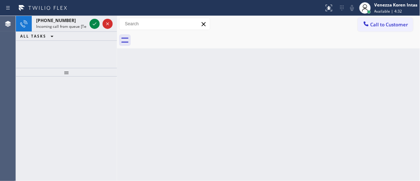
click at [61, 24] on span "Incoming call from queue [Test] All" at bounding box center [66, 26] width 60 height 5
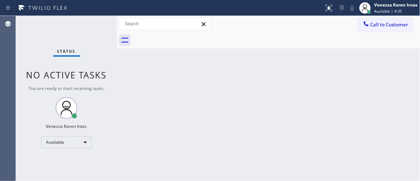
drag, startPoint x: 100, startPoint y: 53, endPoint x: 223, endPoint y: 113, distance: 136.6
click at [101, 53] on div "Status No active tasks You are ready to start receiving tasks. Venezza Koren In…" at bounding box center [66, 98] width 101 height 165
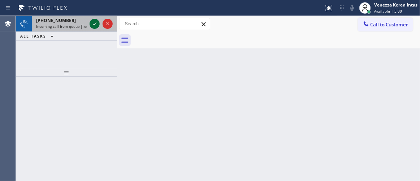
click at [94, 22] on icon at bounding box center [94, 23] width 9 height 9
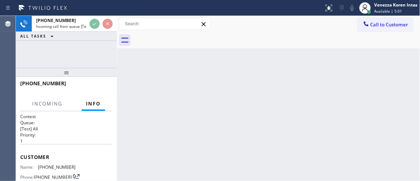
scroll to position [70, 0]
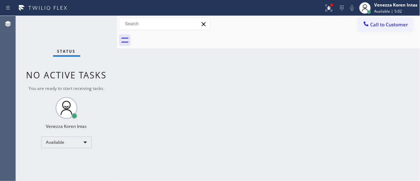
drag, startPoint x: 321, startPoint y: 8, endPoint x: 299, endPoint y: 88, distance: 83.4
click at [320, 8] on div "Status report Issue detected This issue could affect your workflow. Please cont…" at bounding box center [210, 8] width 420 height 16
click at [327, 8] on icon at bounding box center [329, 8] width 9 height 9
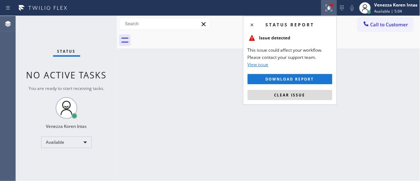
click at [305, 95] on button "Clear issue" at bounding box center [290, 95] width 84 height 10
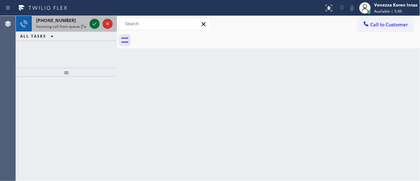
click at [91, 22] on icon at bounding box center [94, 23] width 9 height 9
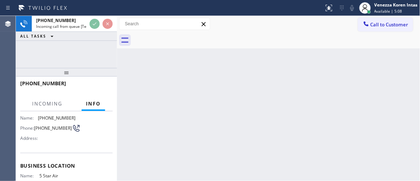
scroll to position [98, 0]
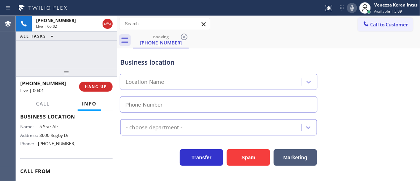
type input "[PHONE_NUMBER]"
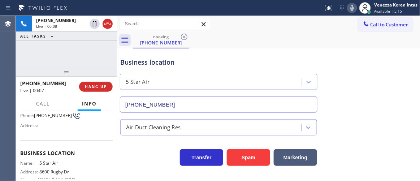
scroll to position [32, 0]
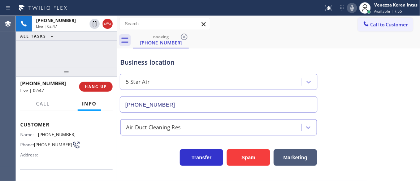
drag, startPoint x: 42, startPoint y: 48, endPoint x: 83, endPoint y: 43, distance: 41.4
click at [42, 48] on div "[PHONE_NUMBER] Live | 02:47 ALL TASKS ALL TASKS ACTIVE TASKS TASKS IN WRAP UP" at bounding box center [66, 42] width 101 height 52
drag, startPoint x: 77, startPoint y: 131, endPoint x: 38, endPoint y: 133, distance: 38.3
click at [38, 133] on div "Name: [PHONE_NUMBER] Phone: [PHONE_NUMBER] Address:" at bounding box center [66, 146] width 92 height 29
click at [251, 34] on div "booking [PHONE_NUMBER]" at bounding box center [276, 40] width 287 height 16
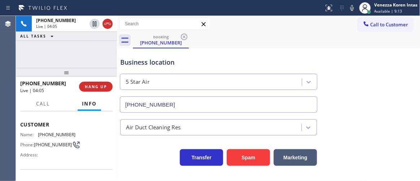
drag, startPoint x: 350, startPoint y: 9, endPoint x: 301, endPoint y: 43, distance: 60.0
click at [351, 9] on icon at bounding box center [352, 8] width 9 height 9
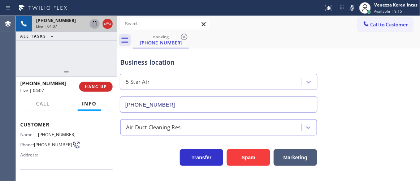
click at [96, 23] on icon at bounding box center [94, 23] width 9 height 9
click at [68, 53] on div "[PHONE_NUMBER] Live | 04:22 ALL TASKS ALL TASKS ACTIVE TASKS TASKS IN WRAP UP" at bounding box center [66, 42] width 101 height 52
click at [125, 144] on div "Transfer Spam Marketing" at bounding box center [269, 154] width 300 height 23
drag, startPoint x: 62, startPoint y: 46, endPoint x: 81, endPoint y: 55, distance: 21.5
click at [64, 48] on div "[PHONE_NUMBER] Live | 05:12 ALL TASKS ALL TASKS ACTIVE TASKS TASKS IN WRAP UP" at bounding box center [66, 42] width 101 height 52
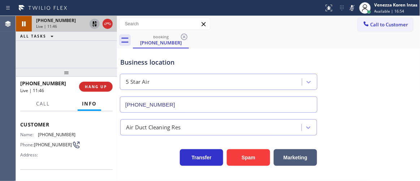
click at [94, 26] on icon at bounding box center [94, 23] width 5 height 5
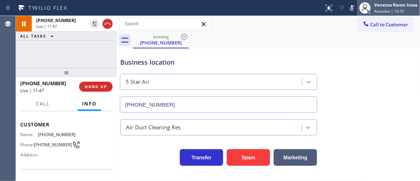
click at [357, 7] on div at bounding box center [365, 8] width 16 height 16
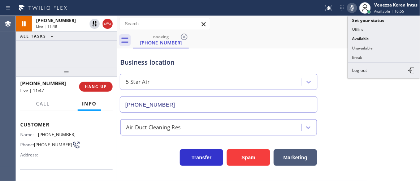
click at [353, 10] on icon at bounding box center [352, 8] width 9 height 9
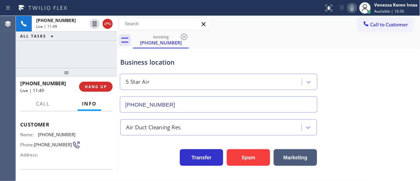
click at [331, 53] on div "Business location 5 Star Air [PHONE_NUMBER]" at bounding box center [269, 79] width 300 height 65
click at [76, 135] on div "Name: [PHONE_NUMBER] Phone: [PHONE_NUMBER] Address:" at bounding box center [66, 146] width 92 height 29
click at [102, 68] on div at bounding box center [66, 72] width 101 height 9
click at [235, 29] on div "Call to Customer Outbound call Location Search location Your caller id phone nu…" at bounding box center [268, 24] width 303 height 13
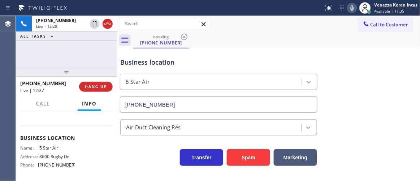
scroll to position [98, 0]
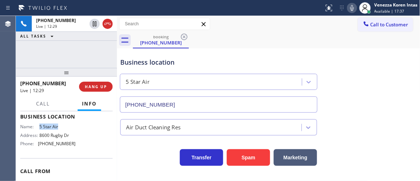
drag, startPoint x: 37, startPoint y: 128, endPoint x: 56, endPoint y: 130, distance: 19.3
click at [56, 129] on div "Name: 5 Star Air" at bounding box center [48, 126] width 56 height 5
drag, startPoint x: 117, startPoint y: 139, endPoint x: 133, endPoint y: 142, distance: 16.7
click at [117, 139] on div at bounding box center [117, 98] width 0 height 165
click at [95, 57] on div "[PHONE_NUMBER] Live | 15:02 ALL TASKS ALL TASKS ACTIVE TASKS TASKS IN WRAP UP" at bounding box center [66, 42] width 101 height 52
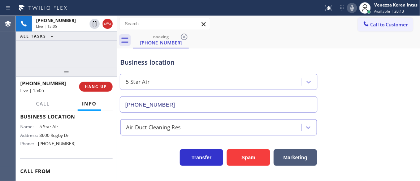
click at [351, 5] on icon at bounding box center [352, 8] width 9 height 9
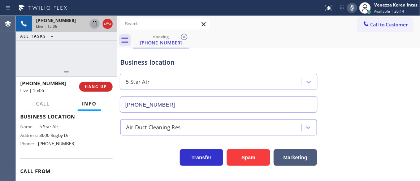
click at [95, 25] on icon at bounding box center [95, 23] width 4 height 5
click at [93, 27] on icon at bounding box center [94, 23] width 9 height 9
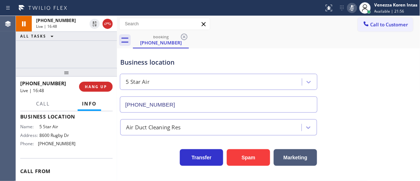
click at [352, 9] on icon at bounding box center [352, 8] width 4 height 6
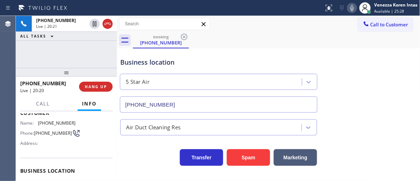
scroll to position [0, 0]
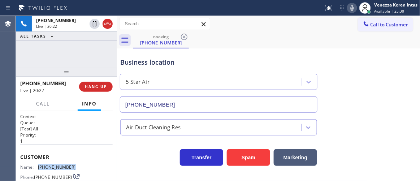
drag, startPoint x: 78, startPoint y: 167, endPoint x: 38, endPoint y: 168, distance: 40.1
click at [38, 168] on div "Name: [PHONE_NUMBER] Phone: [PHONE_NUMBER] Address:" at bounding box center [66, 178] width 92 height 29
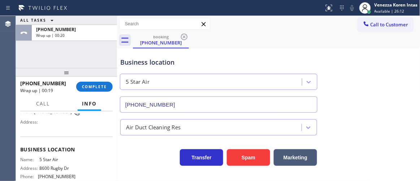
scroll to position [98, 0]
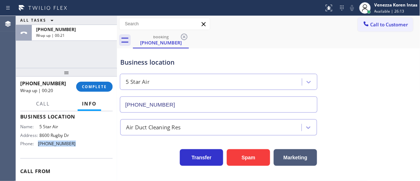
drag, startPoint x: 48, startPoint y: 148, endPoint x: 36, endPoint y: 148, distance: 11.2
click at [36, 148] on div "Name: 5 Star Air Address: [STREET_ADDRESS] Phone: [PHONE_NUMBER]" at bounding box center [66, 136] width 92 height 25
click at [100, 89] on span "COMPLETE" at bounding box center [94, 86] width 25 height 5
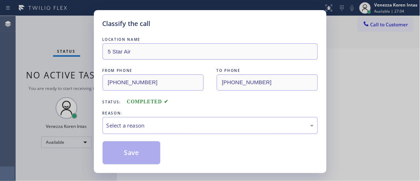
click at [145, 129] on div "Select a reason" at bounding box center [210, 125] width 207 height 8
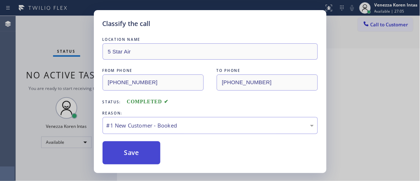
drag, startPoint x: 147, startPoint y: 143, endPoint x: 146, endPoint y: 156, distance: 12.7
click at [146, 156] on button "Save" at bounding box center [132, 152] width 58 height 23
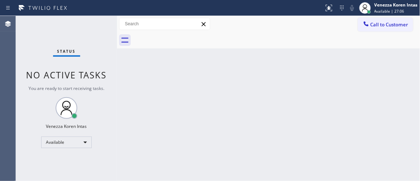
drag, startPoint x: 57, startPoint y: 36, endPoint x: 85, endPoint y: 46, distance: 29.8
click at [57, 36] on div "Status No active tasks You are ready to start receiving tasks. Venezza Koren In…" at bounding box center [66, 98] width 101 height 165
click at [99, 44] on div "Status No active tasks You are ready to start receiving tasks. Venezza Koren In…" at bounding box center [66, 98] width 101 height 165
click at [97, 32] on div "Status No active tasks You are ready to start receiving tasks. Venezza Koren In…" at bounding box center [66, 98] width 101 height 165
drag, startPoint x: 93, startPoint y: 24, endPoint x: 65, endPoint y: 31, distance: 28.6
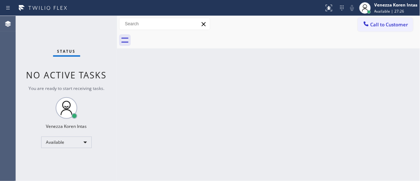
click at [84, 27] on div "Status No active tasks You are ready to start receiving tasks. Venezza Koren In…" at bounding box center [66, 98] width 101 height 165
drag, startPoint x: 109, startPoint y: 28, endPoint x: 234, endPoint y: 37, distance: 125.3
click at [109, 29] on div "Status No active tasks You are ready to start receiving tasks. Venezza Koren In…" at bounding box center [66, 98] width 101 height 165
drag, startPoint x: 398, startPoint y: 4, endPoint x: 390, endPoint y: 21, distance: 18.4
click at [398, 3] on div "Venezza Koren Intas" at bounding box center [395, 5] width 43 height 6
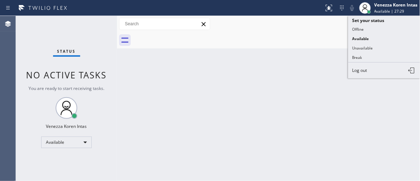
click at [375, 46] on button "Unavailable" at bounding box center [384, 47] width 72 height 9
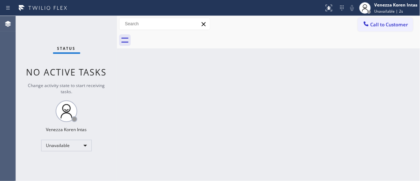
click at [107, 30] on div "Status No active tasks Change activity state to start receiving tasks. Venezza …" at bounding box center [66, 98] width 101 height 165
click at [104, 25] on div "Status No active tasks Change activity state to start receiving tasks. Venezza …" at bounding box center [66, 98] width 101 height 165
click at [80, 142] on div "Unavailable" at bounding box center [66, 146] width 51 height 12
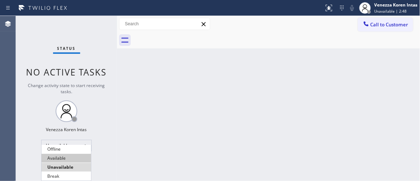
click at [78, 156] on li "Available" at bounding box center [66, 158] width 49 height 9
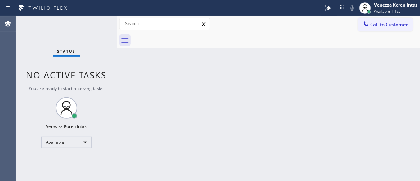
click at [103, 29] on div "Status No active tasks You are ready to start receiving tasks. Venezza Koren In…" at bounding box center [66, 98] width 101 height 165
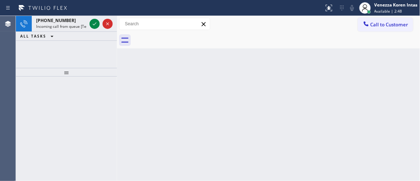
click at [93, 22] on icon at bounding box center [94, 23] width 9 height 9
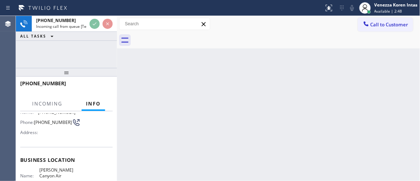
scroll to position [98, 0]
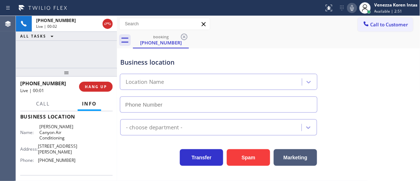
type input "[PHONE_NUMBER]"
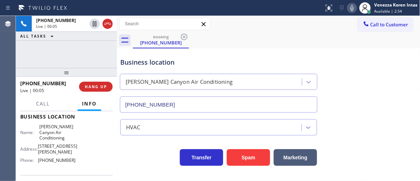
drag, startPoint x: 80, startPoint y: 57, endPoint x: 93, endPoint y: 59, distance: 13.1
click at [80, 57] on div "[PHONE_NUMBER] Live | 00:05 ALL TASKS ALL TASKS ACTIVE TASKS TASKS IN WRAP UP" at bounding box center [66, 42] width 101 height 52
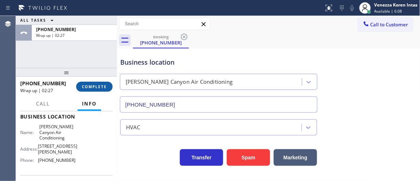
click at [100, 89] on span "COMPLETE" at bounding box center [94, 86] width 25 height 5
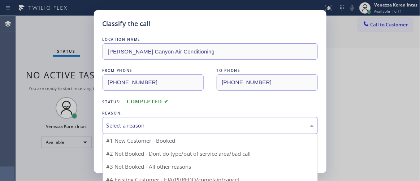
click at [167, 127] on div "Select a reason" at bounding box center [210, 125] width 207 height 8
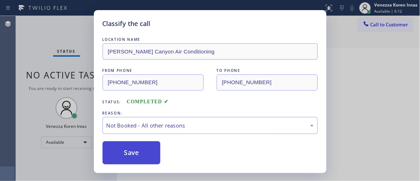
click at [154, 155] on button "Save" at bounding box center [132, 152] width 58 height 23
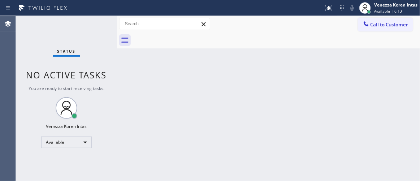
click at [88, 28] on div "Status No active tasks You are ready to start receiving tasks. Venezza Koren In…" at bounding box center [66, 98] width 101 height 165
click at [107, 25] on div "Status No active tasks You are ready to start receiving tasks. Venezza Koren In…" at bounding box center [66, 98] width 101 height 165
click at [95, 28] on div "Status No active tasks You are ready to start receiving tasks. Venezza Koren In…" at bounding box center [66, 98] width 101 height 165
drag, startPoint x: 98, startPoint y: 32, endPoint x: 96, endPoint y: 37, distance: 5.7
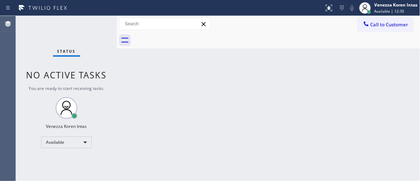
click at [97, 32] on div "Status No active tasks You are ready to start receiving tasks. Venezza Koren In…" at bounding box center [66, 98] width 101 height 165
click at [85, 25] on div "Status No active tasks You are ready to start receiving tasks. Venezza Koren In…" at bounding box center [66, 98] width 101 height 165
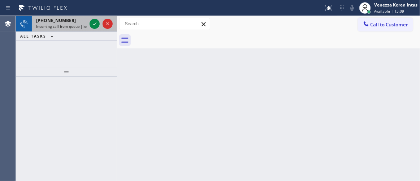
click at [86, 24] on span "Incoming call from queue [Test] All" at bounding box center [66, 26] width 60 height 5
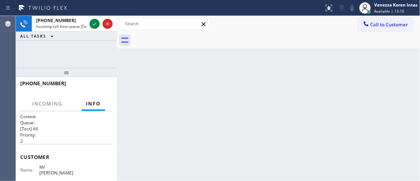
scroll to position [65, 0]
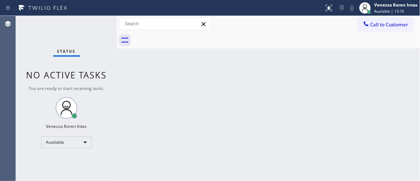
click at [200, 92] on div "Back to Dashboard Change Sender ID Customers Technicians Select a contact Outbo…" at bounding box center [268, 98] width 303 height 165
click at [264, 167] on div "Back to Dashboard Change Sender ID Customers Technicians Select a contact Outbo…" at bounding box center [268, 98] width 303 height 165
click at [105, 19] on div "Status No active tasks You are ready to start receiving tasks. Venezza Koren In…" at bounding box center [66, 98] width 101 height 165
click at [100, 20] on div "Status No active tasks You are ready to start receiving tasks. Venezza Koren In…" at bounding box center [66, 98] width 101 height 165
drag, startPoint x: 181, startPoint y: 108, endPoint x: 147, endPoint y: 88, distance: 39.6
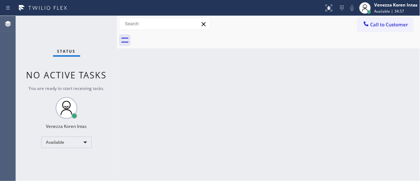
click at [181, 108] on div "Back to Dashboard Change Sender ID Customers Technicians Select a contact Outbo…" at bounding box center [268, 98] width 303 height 165
click at [92, 32] on div "Status No active tasks You are ready to start receiving tasks. Venezza Koren In…" at bounding box center [66, 98] width 101 height 165
click at [105, 38] on div "Status No active tasks You are ready to start receiving tasks. Venezza Koren In…" at bounding box center [66, 98] width 101 height 165
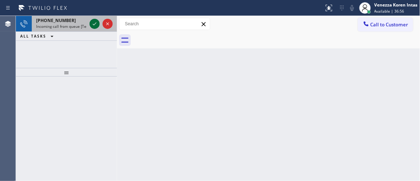
click at [93, 25] on icon at bounding box center [94, 23] width 9 height 9
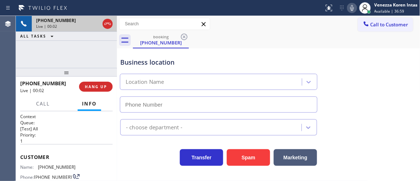
type input "[PHONE_NUMBER]"
click at [54, 44] on div "[PHONE_NUMBER] Live | 00:05 ALL TASKS ALL TASKS ACTIVE TASKS TASKS IN WRAP UP" at bounding box center [66, 42] width 101 height 52
drag, startPoint x: 103, startPoint y: 19, endPoint x: 105, endPoint y: 21, distance: 3.8
click at [103, 19] on div at bounding box center [101, 24] width 26 height 16
click at [105, 21] on icon at bounding box center [107, 23] width 9 height 9
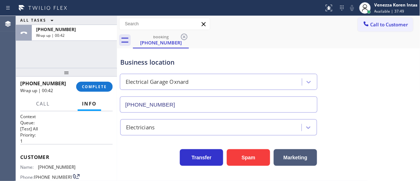
drag, startPoint x: 107, startPoint y: 87, endPoint x: 150, endPoint y: 100, distance: 45.2
click at [107, 87] on button "COMPLETE" at bounding box center [94, 87] width 36 height 10
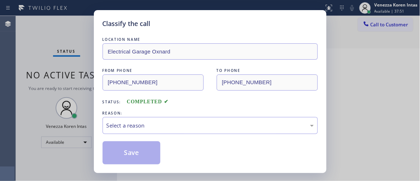
click at [148, 137] on div "LOCATION NAME Electrical Garage Oxnard FROM PHONE [PHONE_NUMBER] TO PHONE [PHON…" at bounding box center [210, 100] width 215 height 129
click at [156, 122] on div "Select a reason" at bounding box center [210, 125] width 207 height 8
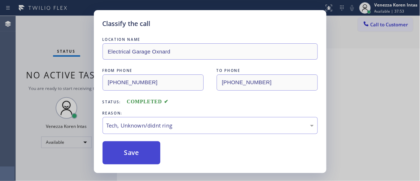
click at [145, 155] on button "Save" at bounding box center [132, 152] width 58 height 23
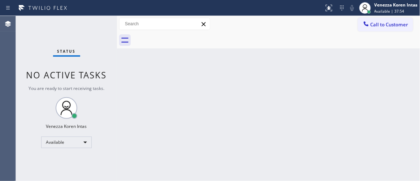
click at [94, 29] on div "Status No active tasks You are ready to start receiving tasks. Venezza Koren In…" at bounding box center [66, 98] width 101 height 165
click at [20, 50] on div "Status No active tasks You are ready to start receiving tasks. Venezza Koren In…" at bounding box center [66, 98] width 101 height 165
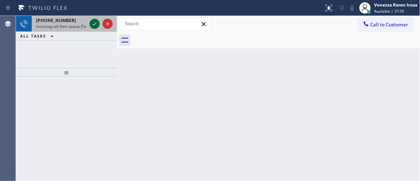
click at [93, 25] on icon at bounding box center [94, 23] width 9 height 9
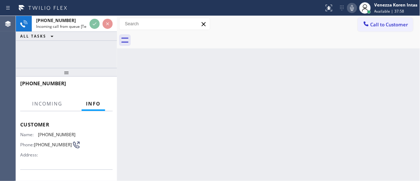
scroll to position [65, 0]
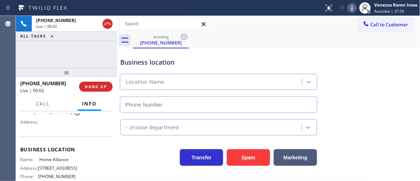
type input "[PHONE_NUMBER]"
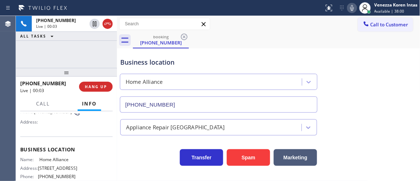
click at [133, 51] on div "Business location Home Alliance [PHONE_NUMBER]" at bounding box center [219, 81] width 200 height 62
drag, startPoint x: 151, startPoint y: 47, endPoint x: 166, endPoint y: 57, distance: 18.5
click at [151, 47] on div "Business location Home Alliance [PHONE_NUMBER]" at bounding box center [269, 79] width 300 height 65
click at [109, 68] on div at bounding box center [66, 72] width 101 height 9
click at [176, 61] on div "Business location" at bounding box center [218, 62] width 197 height 10
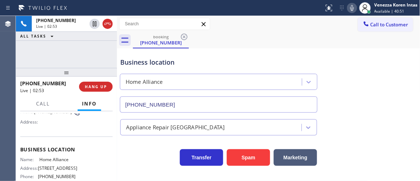
click at [274, 43] on div "booking [PHONE_NUMBER]" at bounding box center [276, 40] width 287 height 16
click at [251, 61] on div "Business location" at bounding box center [218, 62] width 197 height 10
click at [229, 37] on div "booking [PHONE_NUMBER]" at bounding box center [276, 40] width 287 height 16
drag, startPoint x: 43, startPoint y: 159, endPoint x: 71, endPoint y: 160, distance: 28.5
click at [71, 160] on div "Name: Home Alliance" at bounding box center [48, 159] width 56 height 5
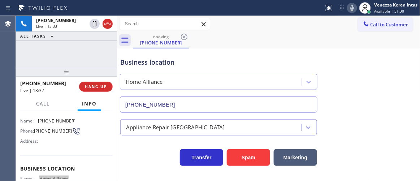
scroll to position [32, 0]
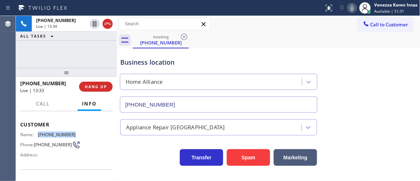
drag, startPoint x: 76, startPoint y: 134, endPoint x: 34, endPoint y: 136, distance: 41.5
click at [34, 136] on div "Name: [PHONE_NUMBER] Phone: [PHONE_NUMBER] Address:" at bounding box center [66, 146] width 92 height 29
click at [269, 43] on div "booking [PHONE_NUMBER]" at bounding box center [276, 40] width 287 height 16
click at [94, 68] on div at bounding box center [66, 72] width 101 height 9
click at [230, 56] on div "Business location Home Alliance [PHONE_NUMBER]" at bounding box center [219, 81] width 200 height 62
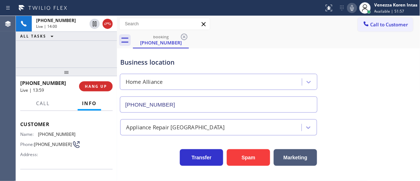
click at [354, 10] on icon at bounding box center [352, 8] width 9 height 9
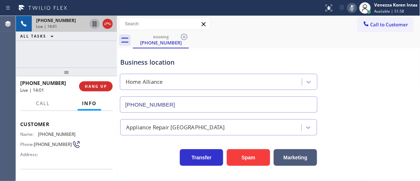
click at [95, 23] on icon at bounding box center [94, 23] width 9 height 9
click at [320, 39] on div "booking [PHONE_NUMBER]" at bounding box center [276, 40] width 287 height 16
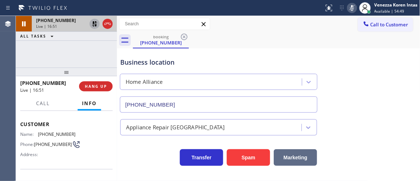
drag, startPoint x: 316, startPoint y: 43, endPoint x: 303, endPoint y: 151, distance: 108.3
click at [316, 43] on div "booking [PHONE_NUMBER]" at bounding box center [276, 40] width 287 height 16
drag, startPoint x: 301, startPoint y: 39, endPoint x: 343, endPoint y: 102, distance: 75.3
click at [301, 39] on div "booking [PHONE_NUMBER]" at bounding box center [276, 40] width 287 height 16
click at [348, 7] on icon at bounding box center [352, 8] width 9 height 9
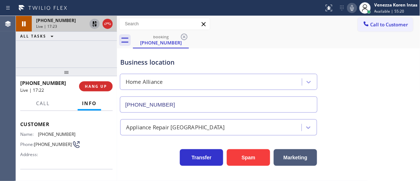
click at [94, 23] on icon at bounding box center [94, 23] width 9 height 9
click at [281, 4] on div at bounding box center [162, 8] width 318 height 12
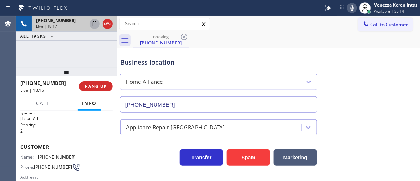
scroll to position [0, 0]
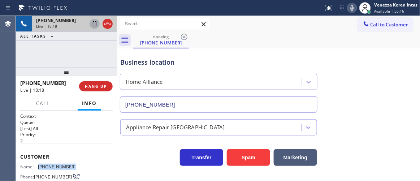
drag, startPoint x: 75, startPoint y: 166, endPoint x: 38, endPoint y: 167, distance: 36.9
click at [38, 167] on div "Name: [PHONE_NUMBER] Phone: [PHONE_NUMBER] Address:" at bounding box center [66, 178] width 92 height 29
drag, startPoint x: 348, startPoint y: 10, endPoint x: 211, endPoint y: 74, distance: 151.4
click at [348, 11] on icon at bounding box center [352, 8] width 9 height 9
click at [95, 27] on icon at bounding box center [94, 23] width 9 height 9
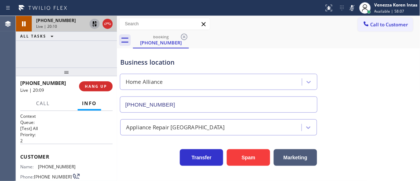
click at [257, 57] on div "Business location" at bounding box center [218, 62] width 197 height 10
click at [61, 51] on div "[PHONE_NUMBER] Live | 20:11 ALL TASKS ALL TASKS ACTIVE TASKS TASKS IN WRAP UP" at bounding box center [66, 42] width 101 height 52
click at [94, 57] on div "[PHONE_NUMBER] Live | 20:13 ALL TASKS ALL TASKS ACTIVE TASKS TASKS IN WRAP UP" at bounding box center [66, 42] width 101 height 52
click at [268, 43] on div "booking [PHONE_NUMBER]" at bounding box center [276, 40] width 287 height 16
click at [96, 61] on div "[PHONE_NUMBER] Live | 20:58 ALL TASKS ALL TASKS ACTIVE TASKS TASKS IN WRAP UP" at bounding box center [66, 42] width 101 height 52
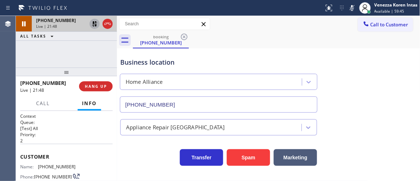
click at [259, 38] on div "booking [PHONE_NUMBER]" at bounding box center [276, 40] width 287 height 16
drag, startPoint x: 96, startPoint y: 23, endPoint x: 273, endPoint y: 10, distance: 177.1
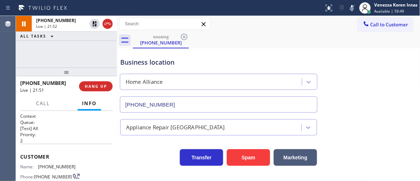
click at [96, 23] on icon at bounding box center [94, 23] width 9 height 9
click at [351, 10] on icon at bounding box center [352, 8] width 4 height 6
click at [344, 56] on div "Business location Home Alliance [PHONE_NUMBER]" at bounding box center [269, 79] width 300 height 65
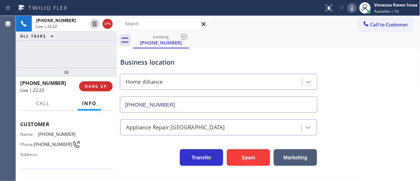
scroll to position [98, 0]
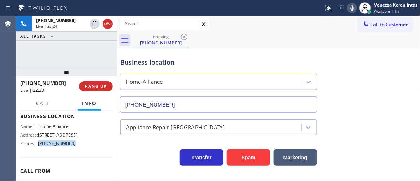
drag, startPoint x: 76, startPoint y: 150, endPoint x: 36, endPoint y: 152, distance: 39.4
click at [36, 149] on div "Name: Home Alliance Address: [STREET_ADDRESS] Phone: [PHONE_NUMBER]" at bounding box center [66, 135] width 92 height 25
click at [352, 9] on icon at bounding box center [352, 8] width 4 height 6
click at [352, 11] on icon at bounding box center [352, 8] width 9 height 9
click at [303, 42] on div "booking [PHONE_NUMBER]" at bounding box center [276, 40] width 287 height 16
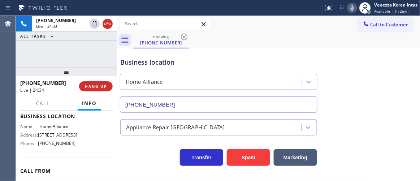
click at [353, 12] on button at bounding box center [352, 8] width 10 height 10
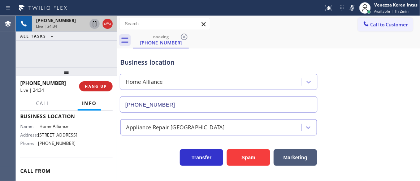
click at [94, 19] on icon at bounding box center [94, 23] width 9 height 9
click at [353, 4] on icon at bounding box center [352, 8] width 9 height 9
click at [95, 23] on icon at bounding box center [94, 23] width 9 height 9
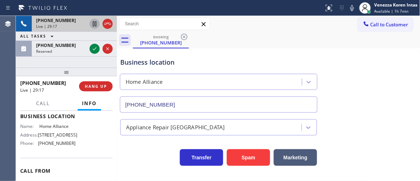
click at [355, 6] on icon at bounding box center [352, 8] width 9 height 9
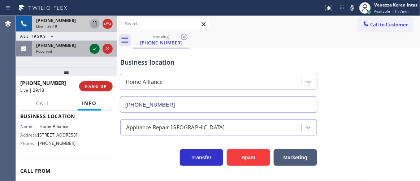
click at [94, 46] on icon at bounding box center [94, 48] width 9 height 9
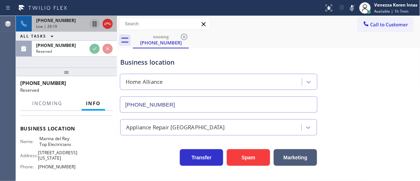
scroll to position [110, 0]
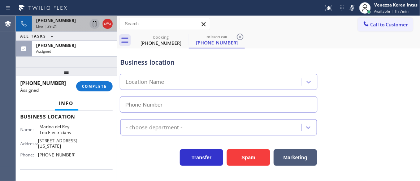
type input "[PHONE_NUMBER]"
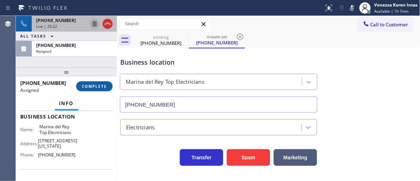
click at [105, 85] on span "COMPLETE" at bounding box center [94, 86] width 25 height 5
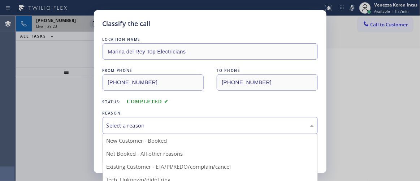
click at [164, 126] on div "Select a reason" at bounding box center [210, 125] width 207 height 8
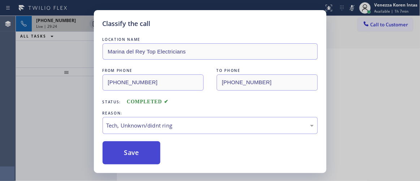
click at [129, 164] on button "Save" at bounding box center [132, 152] width 58 height 23
click at [128, 161] on button "Save" at bounding box center [132, 152] width 58 height 23
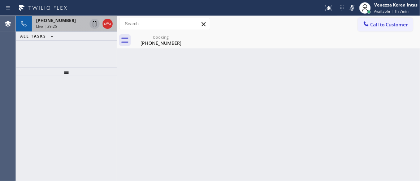
click at [61, 23] on div "[PHONE_NUMBER] Live | 29:25" at bounding box center [60, 24] width 56 height 16
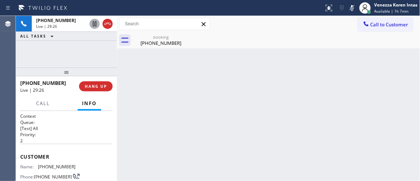
drag, startPoint x: 150, startPoint y: 45, endPoint x: 185, endPoint y: 48, distance: 35.1
click at [151, 45] on div "[PHONE_NUMBER]" at bounding box center [161, 43] width 55 height 6
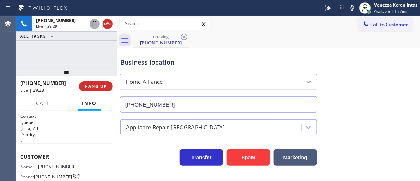
click at [355, 6] on icon at bounding box center [352, 8] width 9 height 9
click at [352, 67] on div "Business location Home Alliance [PHONE_NUMBER]" at bounding box center [269, 79] width 300 height 65
drag, startPoint x: 301, startPoint y: 64, endPoint x: 309, endPoint y: 155, distance: 91.3
click at [301, 64] on div "Business location" at bounding box center [218, 62] width 197 height 10
click at [255, 66] on div "Business location" at bounding box center [218, 62] width 197 height 10
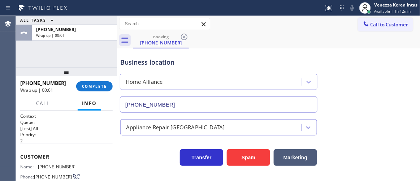
click at [258, 35] on div "booking [PHONE_NUMBER]" at bounding box center [276, 40] width 287 height 16
click at [97, 88] on span "COMPLETE" at bounding box center [94, 86] width 25 height 5
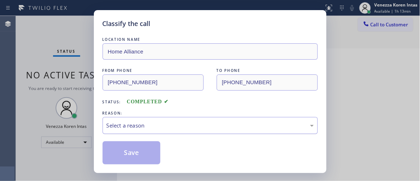
click at [133, 127] on div "Select a reason" at bounding box center [210, 125] width 207 height 8
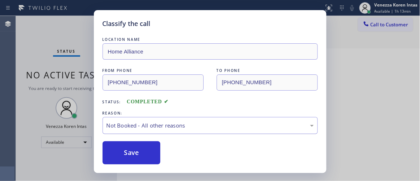
click at [154, 127] on div "Not Booked - All other reasons" at bounding box center [210, 125] width 207 height 8
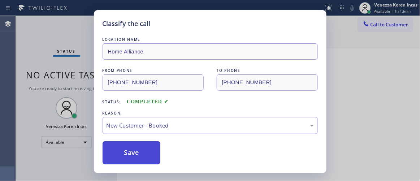
click at [148, 150] on button "Save" at bounding box center [132, 152] width 58 height 23
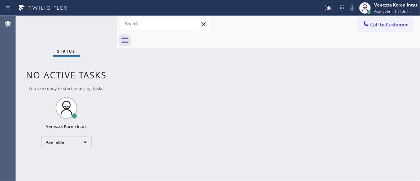
drag, startPoint x: 54, startPoint y: 40, endPoint x: 60, endPoint y: 42, distance: 6.6
click at [54, 40] on div "Status No active tasks You are ready to start receiving tasks. Venezza Koren In…" at bounding box center [66, 98] width 101 height 165
click at [256, 139] on div "Back to Dashboard Change Sender ID Customers Technicians Select a contact Outbo…" at bounding box center [268, 98] width 303 height 165
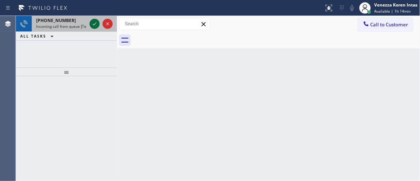
click at [93, 27] on icon at bounding box center [94, 23] width 9 height 9
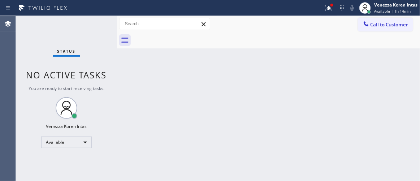
drag, startPoint x: 337, startPoint y: 10, endPoint x: 332, endPoint y: 21, distance: 11.1
click at [336, 10] on div "Status report Issue detected This issue could affect your workflow. Please cont…" at bounding box center [370, 8] width 99 height 16
click at [327, 20] on div "Call to Customer Outbound call Location Search location Your caller id phone nu…" at bounding box center [268, 24] width 303 height 13
click at [328, 4] on icon at bounding box center [329, 8] width 9 height 9
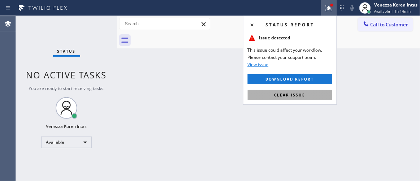
drag, startPoint x: 318, startPoint y: 95, endPoint x: 286, endPoint y: 129, distance: 47.2
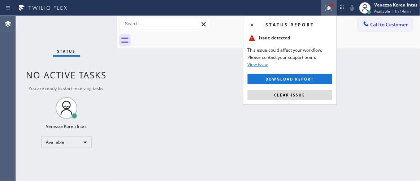
click at [318, 95] on button "Clear issue" at bounding box center [290, 95] width 84 height 10
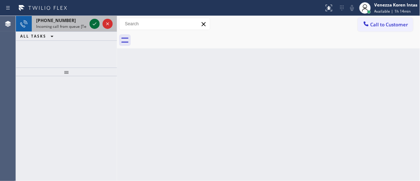
click at [93, 23] on icon at bounding box center [94, 23] width 9 height 9
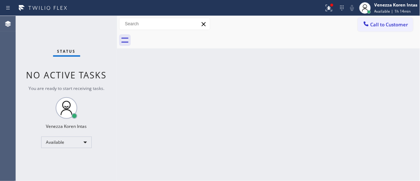
click at [107, 78] on span "No active tasks" at bounding box center [66, 75] width 81 height 12
drag, startPoint x: 230, startPoint y: 97, endPoint x: 235, endPoint y: 99, distance: 5.4
click at [230, 97] on div "Back to Dashboard Change Sender ID Customers Technicians Select a contact Outbo…" at bounding box center [268, 98] width 303 height 165
click at [325, 4] on icon at bounding box center [329, 8] width 9 height 9
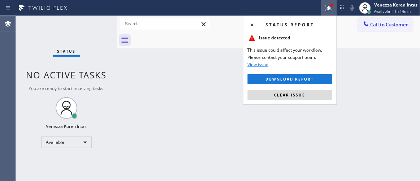
click at [308, 87] on div "Status report Issue detected This issue could affect your workflow. Please cont…" at bounding box center [290, 60] width 94 height 89
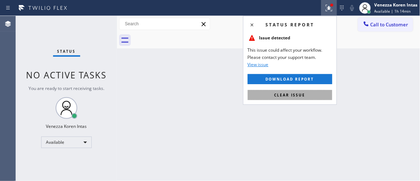
click at [307, 99] on button "Clear issue" at bounding box center [290, 95] width 84 height 10
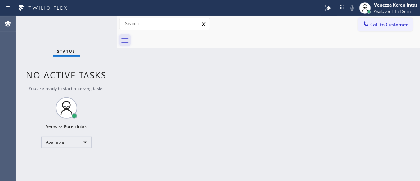
click at [121, 38] on icon at bounding box center [124, 40] width 7 height 5
click at [232, 33] on div at bounding box center [276, 40] width 287 height 16
click at [292, 81] on div "Back to Dashboard Change Sender ID Customers Technicians Select a contact Outbo…" at bounding box center [268, 98] width 303 height 165
click at [100, 29] on div "Status No active tasks You are ready to start receiving tasks. Venezza Koren In…" at bounding box center [66, 98] width 101 height 165
click at [78, 35] on div "Status No active tasks You are ready to start receiving tasks. Venezza Koren In…" at bounding box center [66, 98] width 101 height 165
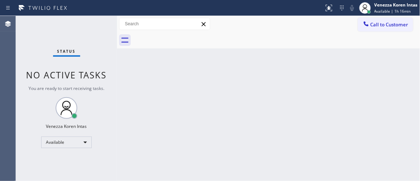
click at [232, 38] on div at bounding box center [276, 40] width 287 height 16
drag, startPoint x: 96, startPoint y: 42, endPoint x: 131, endPoint y: 56, distance: 37.6
click at [96, 42] on div "Status No active tasks You are ready to start receiving tasks. Venezza Koren In…" at bounding box center [66, 98] width 101 height 165
drag, startPoint x: 207, startPoint y: 91, endPoint x: 234, endPoint y: 121, distance: 40.7
click at [210, 95] on div "Back to Dashboard Change Sender ID Customers Technicians Select a contact Outbo…" at bounding box center [268, 98] width 303 height 165
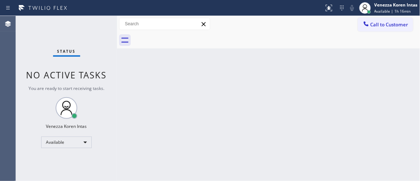
click at [92, 21] on div "Status No active tasks You are ready to start receiving tasks. Venezza Koren In…" at bounding box center [66, 98] width 101 height 165
drag, startPoint x: 14, startPoint y: 36, endPoint x: 8, endPoint y: 36, distance: 5.8
click at [12, 36] on div "Agent Desktop" at bounding box center [8, 98] width 16 height 165
drag, startPoint x: 91, startPoint y: 26, endPoint x: 110, endPoint y: 34, distance: 20.8
click at [91, 26] on div "Status No active tasks You are ready to start receiving tasks. Venezza Koren In…" at bounding box center [66, 98] width 101 height 165
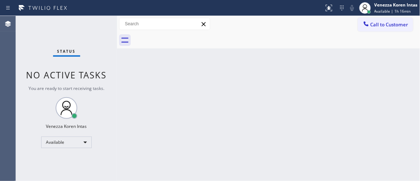
click at [226, 57] on div "Back to Dashboard Change Sender ID Customers Technicians Select a contact Outbo…" at bounding box center [268, 98] width 303 height 165
click at [257, 105] on div "Back to Dashboard Change Sender ID Customers Technicians Select a contact Outbo…" at bounding box center [268, 98] width 303 height 165
click at [100, 25] on div "Status No active tasks You are ready to start receiving tasks. Venezza Koren In…" at bounding box center [66, 98] width 101 height 165
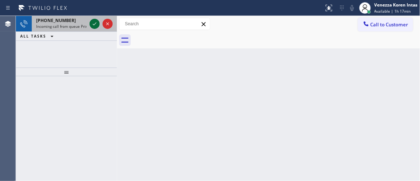
click at [96, 25] on icon at bounding box center [94, 23] width 9 height 9
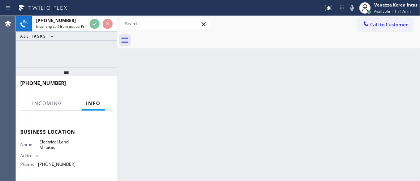
scroll to position [98, 0]
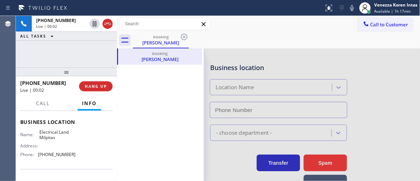
type input "[PHONE_NUMBER]"
click at [126, 38] on icon at bounding box center [124, 40] width 7 height 5
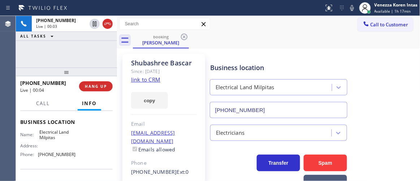
click at [146, 78] on link "link to CRM" at bounding box center [145, 79] width 29 height 7
click at [355, 6] on icon at bounding box center [352, 8] width 9 height 9
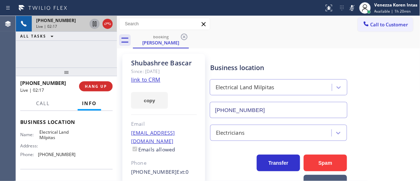
click at [94, 26] on icon at bounding box center [94, 23] width 9 height 9
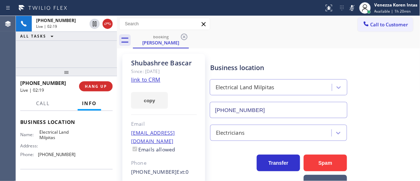
click at [287, 34] on div "booking [PERSON_NAME]" at bounding box center [276, 40] width 287 height 16
drag, startPoint x: 93, startPoint y: 24, endPoint x: 126, endPoint y: 26, distance: 33.3
click at [93, 24] on icon at bounding box center [94, 23] width 9 height 9
click at [353, 8] on icon at bounding box center [352, 8] width 9 height 9
click at [356, 8] on icon at bounding box center [352, 8] width 9 height 9
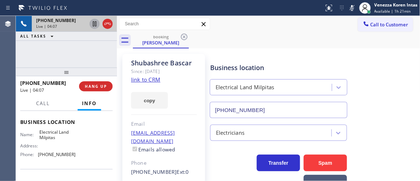
click at [92, 22] on icon at bounding box center [94, 23] width 9 height 9
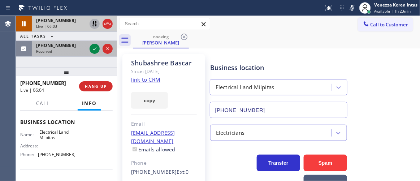
drag, startPoint x: 95, startPoint y: 48, endPoint x: 100, endPoint y: 52, distance: 6.4
click at [95, 47] on icon at bounding box center [94, 48] width 9 height 9
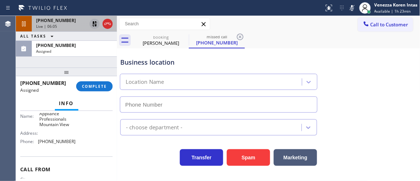
scroll to position [143, 0]
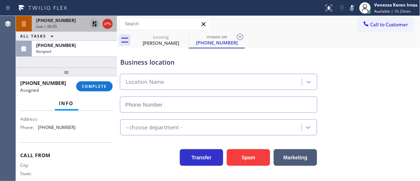
type input "[PHONE_NUMBER]"
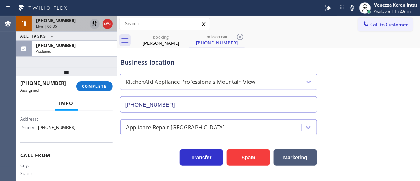
drag, startPoint x: 103, startPoint y: 92, endPoint x: 120, endPoint y: 89, distance: 17.3
click at [103, 92] on div "[PHONE_NUMBER] Assigned COMPLETE" at bounding box center [66, 86] width 92 height 19
click at [112, 86] on button "COMPLETE" at bounding box center [94, 86] width 36 height 10
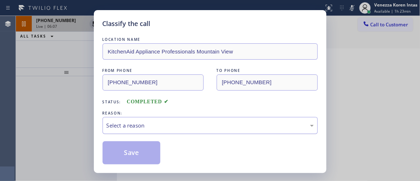
drag, startPoint x: 198, startPoint y: 121, endPoint x: 198, endPoint y: 126, distance: 4.3
click at [198, 126] on div "Select a reason" at bounding box center [210, 125] width 215 height 17
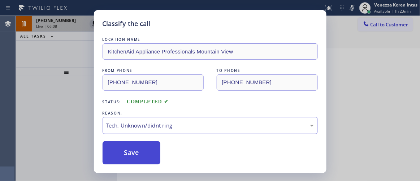
click at [138, 149] on button "Save" at bounding box center [132, 152] width 58 height 23
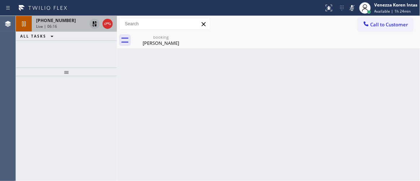
click at [352, 7] on icon at bounding box center [352, 8] width 9 height 9
click at [95, 23] on icon at bounding box center [94, 23] width 9 height 9
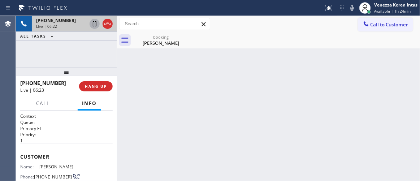
click at [160, 31] on div "Call to Customer Outbound call Location Search location Your caller id phone nu…" at bounding box center [268, 24] width 303 height 16
click at [159, 36] on div "booking" at bounding box center [161, 36] width 55 height 5
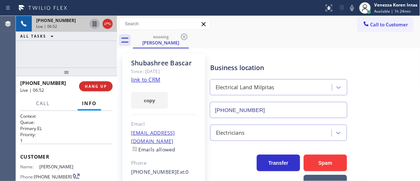
click at [109, 49] on div "[PHONE_NUMBER] Live | 06:52 ALL TASKS ALL TASKS ACTIVE TASKS TASKS IN WRAP UP" at bounding box center [66, 42] width 101 height 52
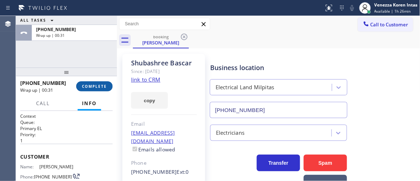
drag, startPoint x: 101, startPoint y: 85, endPoint x: 108, endPoint y: 89, distance: 7.9
click at [105, 88] on span "COMPLETE" at bounding box center [94, 86] width 25 height 5
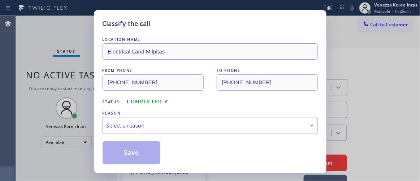
click at [175, 122] on div "Select a reason" at bounding box center [210, 125] width 207 height 8
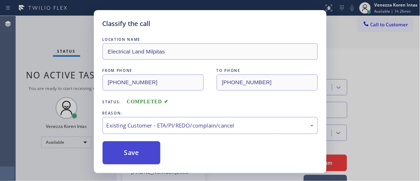
click at [130, 147] on button "Save" at bounding box center [132, 152] width 58 height 23
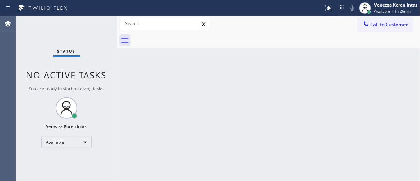
click at [190, 99] on div "Back to Dashboard Change Sender ID Customers Technicians Select a contact Outbo…" at bounding box center [268, 98] width 303 height 165
drag, startPoint x: 77, startPoint y: 36, endPoint x: 175, endPoint y: 100, distance: 117.8
click at [77, 36] on div "Status No active tasks You are ready to start receiving tasks. Venezza Koren In…" at bounding box center [66, 98] width 101 height 165
click at [177, 101] on div "Back to Dashboard Change Sender ID Customers Technicians Select a contact Outbo…" at bounding box center [268, 98] width 303 height 165
drag, startPoint x: 68, startPoint y: 49, endPoint x: 72, endPoint y: 51, distance: 4.6
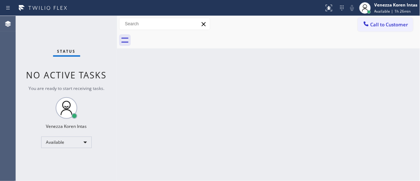
click at [68, 49] on span "Status" at bounding box center [66, 51] width 18 height 5
drag, startPoint x: 166, startPoint y: 83, endPoint x: 217, endPoint y: 2, distance: 96.1
click at [166, 83] on div "Back to Dashboard Change Sender ID Customers Technicians Select a contact Outbo…" at bounding box center [268, 98] width 303 height 165
drag, startPoint x: 248, startPoint y: 15, endPoint x: 249, endPoint y: 22, distance: 7.8
click at [248, 15] on div "Status report No issues detected If you experience an issue, please download th…" at bounding box center [210, 8] width 420 height 16
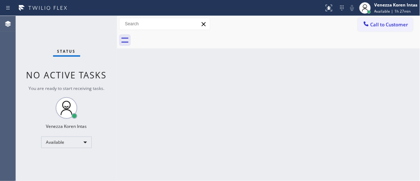
click at [203, 107] on div "Back to Dashboard Change Sender ID Customers Technicians Select a contact Outbo…" at bounding box center [268, 98] width 303 height 165
drag, startPoint x: 276, startPoint y: 99, endPoint x: 280, endPoint y: 96, distance: 5.4
click at [276, 99] on div "Back to Dashboard Change Sender ID Customers Technicians Select a contact Outbo…" at bounding box center [268, 98] width 303 height 165
click at [281, 95] on div "Back to Dashboard Change Sender ID Customers Technicians Select a contact Outbo…" at bounding box center [268, 98] width 303 height 165
click at [91, 42] on div "Status No active tasks You are ready to start receiving tasks. Venezza Koren In…" at bounding box center [66, 98] width 101 height 165
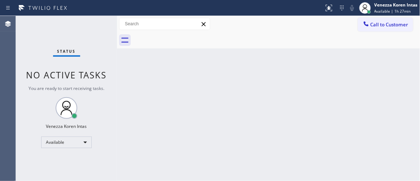
click at [91, 42] on div "Status No active tasks You are ready to start receiving tasks. Venezza Koren In…" at bounding box center [66, 98] width 101 height 165
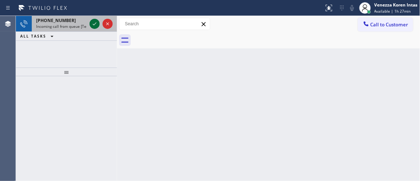
click at [96, 27] on icon at bounding box center [94, 23] width 9 height 9
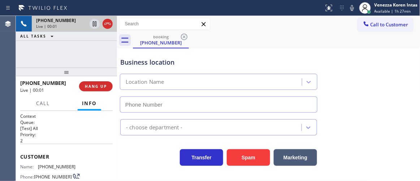
type input "[PHONE_NUMBER]"
click at [352, 10] on icon at bounding box center [352, 8] width 4 height 6
click at [352, 9] on icon at bounding box center [352, 8] width 9 height 9
click at [351, 9] on icon at bounding box center [352, 8] width 4 height 6
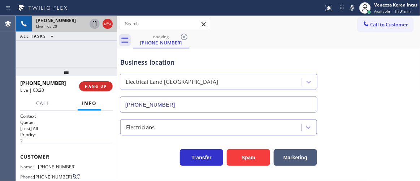
click at [96, 23] on icon at bounding box center [95, 23] width 4 height 5
click at [78, 43] on div "[PHONE_NUMBER] Live | 03:41 ALL TASKS ALL TASKS ACTIVE TASKS TASKS IN WRAP UP" at bounding box center [66, 42] width 101 height 52
click at [90, 24] on icon at bounding box center [94, 23] width 9 height 9
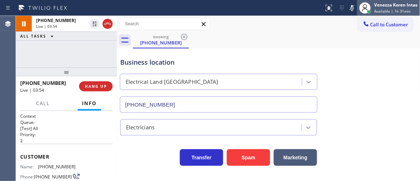
click at [357, 8] on div at bounding box center [365, 8] width 16 height 16
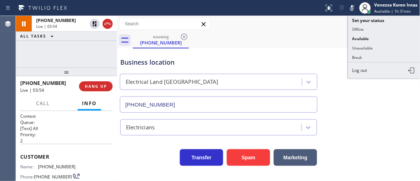
click at [352, 9] on icon at bounding box center [352, 8] width 4 height 6
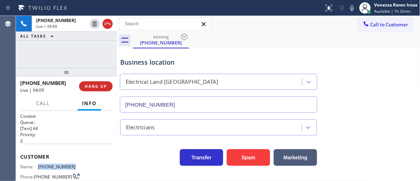
drag, startPoint x: 77, startPoint y: 166, endPoint x: 39, endPoint y: 167, distance: 38.6
click at [39, 167] on div "Name: [PHONE_NUMBER] Phone: [PHONE_NUMBER] Address:" at bounding box center [66, 178] width 92 height 29
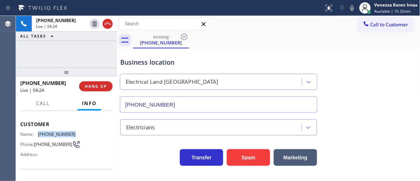
scroll to position [98, 0]
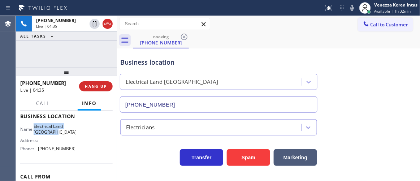
drag, startPoint x: 38, startPoint y: 125, endPoint x: 68, endPoint y: 134, distance: 30.6
click at [68, 134] on span "Electrical Land [GEOGRAPHIC_DATA]" at bounding box center [55, 128] width 43 height 11
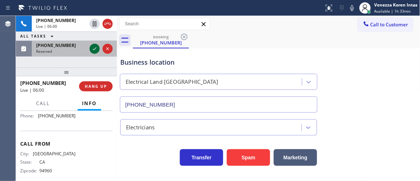
click at [95, 51] on icon at bounding box center [94, 48] width 9 height 9
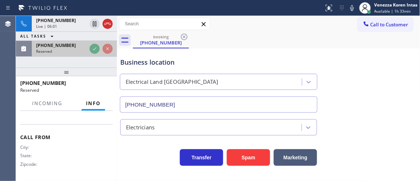
scroll to position [148, 0]
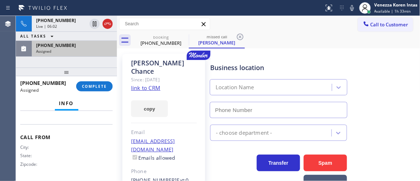
type input "[PHONE_NUMBER]"
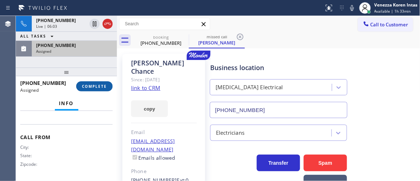
click at [104, 89] on button "COMPLETE" at bounding box center [94, 86] width 36 height 10
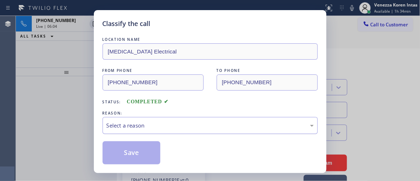
click at [166, 120] on div "Select a reason" at bounding box center [210, 125] width 215 height 17
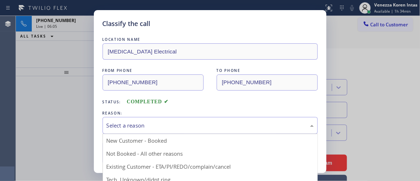
drag, startPoint x: 168, startPoint y: 175, endPoint x: 159, endPoint y: 161, distance: 17.1
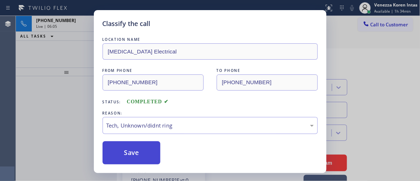
drag, startPoint x: 153, startPoint y: 153, endPoint x: 145, endPoint y: 147, distance: 10.5
click at [153, 153] on button "Save" at bounding box center [132, 152] width 58 height 23
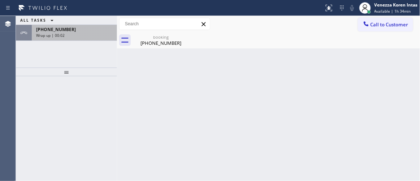
click at [69, 32] on div "[PHONE_NUMBER]" at bounding box center [74, 29] width 77 height 6
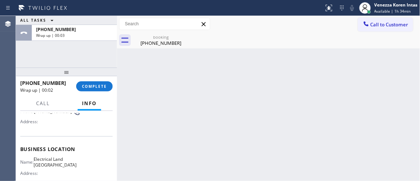
scroll to position [98, 0]
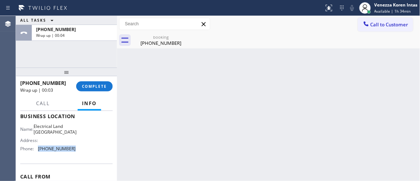
drag, startPoint x: 74, startPoint y: 149, endPoint x: 38, endPoint y: 151, distance: 36.9
click at [38, 151] on div "Name: Electrical Land Sunnyside Address: Phone: [PHONE_NUMBER]" at bounding box center [66, 138] width 92 height 31
drag, startPoint x: 94, startPoint y: 87, endPoint x: 99, endPoint y: 92, distance: 8.2
click at [94, 87] on span "COMPLETE" at bounding box center [94, 86] width 25 height 5
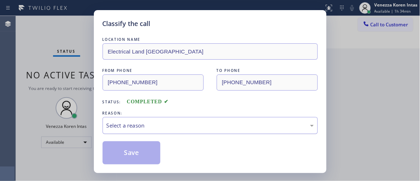
click at [157, 120] on div "Select a reason" at bounding box center [210, 125] width 215 height 17
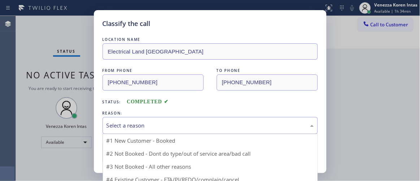
drag, startPoint x: 156, startPoint y: 139, endPoint x: 152, endPoint y: 149, distance: 10.4
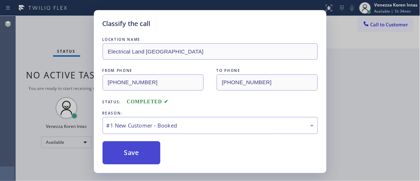
click at [152, 149] on button "Save" at bounding box center [132, 152] width 58 height 23
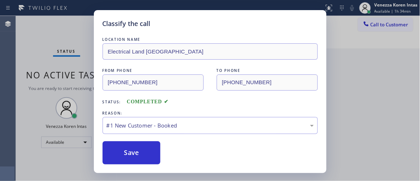
drag, startPoint x: 58, startPoint y: 45, endPoint x: 96, endPoint y: 68, distance: 43.9
click at [58, 45] on div "Classify the call LOCATION NAME Electrical Land Sunnyside FROM PHONE [PHONE_NUM…" at bounding box center [210, 90] width 420 height 181
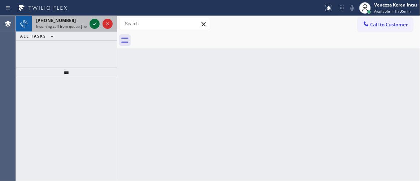
click at [95, 26] on icon at bounding box center [94, 23] width 9 height 9
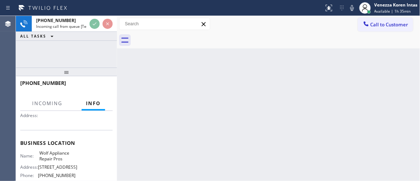
scroll to position [98, 0]
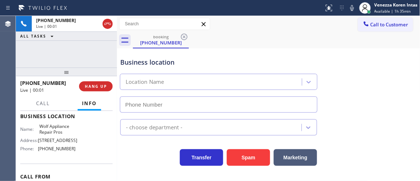
type input "[PHONE_NUMBER]"
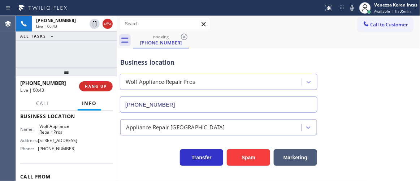
drag, startPoint x: 78, startPoint y: 56, endPoint x: 223, endPoint y: 56, distance: 145.1
click at [78, 56] on div "[PHONE_NUMBER] Live | 00:43 ALL TASKS ALL TASKS ACTIVE TASKS TASKS IN WRAP UP" at bounding box center [66, 42] width 101 height 52
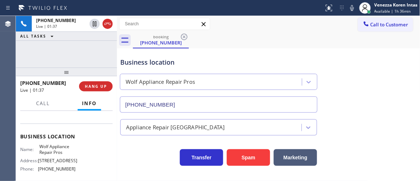
scroll to position [73, 0]
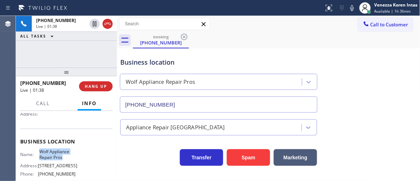
drag, startPoint x: 37, startPoint y: 150, endPoint x: 66, endPoint y: 161, distance: 30.7
click at [66, 160] on div "Name: Wolf Appliance Repair Pros" at bounding box center [48, 154] width 56 height 11
drag, startPoint x: 250, startPoint y: 14, endPoint x: 292, endPoint y: 27, distance: 44.0
click at [250, 14] on div "Status report No issues detected If you experience an issue, please download th…" at bounding box center [210, 8] width 420 height 16
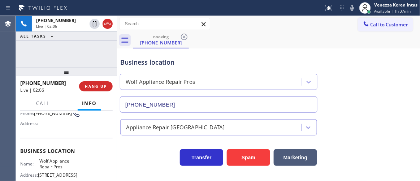
scroll to position [40, 0]
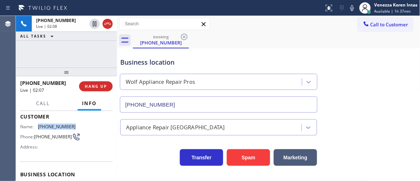
drag, startPoint x: 70, startPoint y: 124, endPoint x: 35, endPoint y: 126, distance: 35.8
click at [35, 126] on div "Name: [PHONE_NUMBER]" at bounding box center [48, 126] width 56 height 5
drag, startPoint x: 354, startPoint y: 7, endPoint x: 353, endPoint y: 18, distance: 11.2
click at [353, 8] on icon at bounding box center [352, 8] width 9 height 9
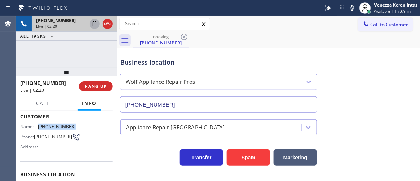
click at [94, 25] on icon at bounding box center [94, 23] width 9 height 9
click at [97, 22] on icon at bounding box center [94, 23] width 9 height 9
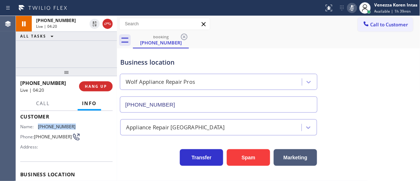
click at [355, 9] on icon at bounding box center [352, 8] width 9 height 9
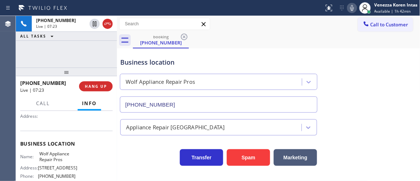
scroll to position [106, 0]
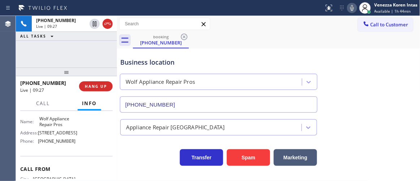
click at [199, 60] on div "Business location" at bounding box center [218, 62] width 197 height 10
drag, startPoint x: 74, startPoint y: 144, endPoint x: 38, endPoint y: 144, distance: 36.5
click at [38, 144] on div "Name: Wolf Appliance Repair Pros Address: [STREET_ADDRESS] Phone: [PHONE_NUMBER]" at bounding box center [66, 131] width 92 height 31
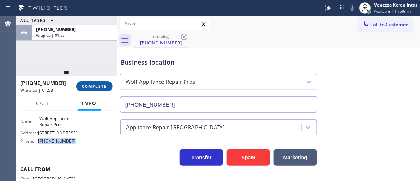
drag, startPoint x: 96, startPoint y: 91, endPoint x: 109, endPoint y: 96, distance: 14.1
click at [97, 91] on button "COMPLETE" at bounding box center [94, 86] width 36 height 10
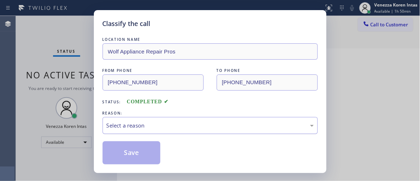
click at [143, 118] on div "Select a reason" at bounding box center [210, 125] width 215 height 17
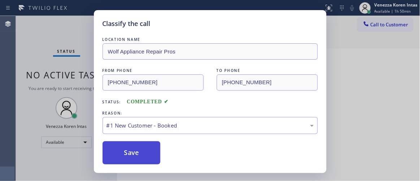
click at [142, 148] on button "Save" at bounding box center [132, 152] width 58 height 23
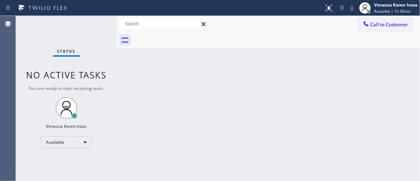
drag, startPoint x: 369, startPoint y: 2, endPoint x: 368, endPoint y: 19, distance: 16.7
click at [369, 3] on div at bounding box center [365, 8] width 16 height 16
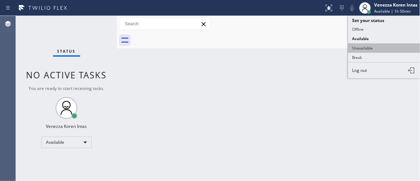
click at [371, 47] on button "Unavailable" at bounding box center [384, 47] width 72 height 9
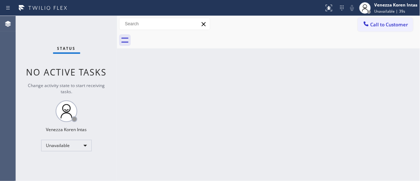
drag, startPoint x: 249, startPoint y: 26, endPoint x: 248, endPoint y: 113, distance: 87.4
click at [249, 26] on div "Call to Customer Outbound call Location Search location Your caller id phone nu…" at bounding box center [268, 24] width 303 height 13
click at [79, 147] on div "Unavailable" at bounding box center [66, 146] width 51 height 12
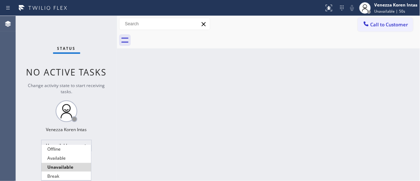
drag, startPoint x: 71, startPoint y: 177, endPoint x: 80, endPoint y: 175, distance: 8.9
click at [71, 177] on li "Break" at bounding box center [66, 176] width 49 height 9
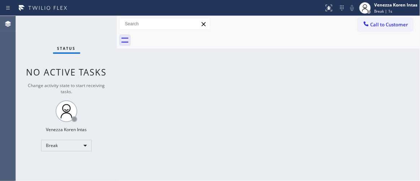
click at [199, 84] on div "Back to Dashboard Change Sender ID Customers Technicians Select a contact Outbo…" at bounding box center [268, 98] width 303 height 165
